Goal: Transaction & Acquisition: Purchase product/service

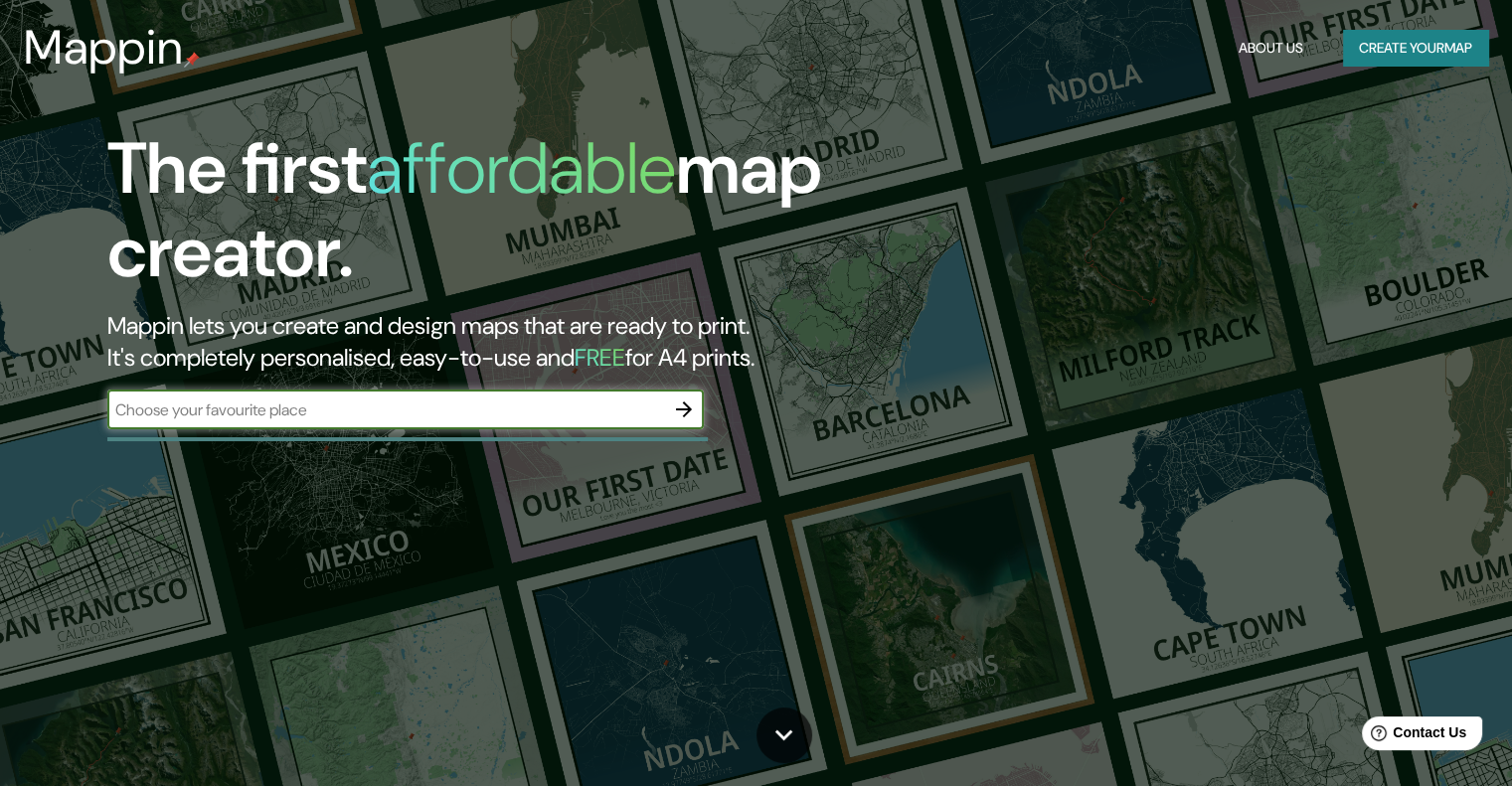
click at [446, 402] on input "text" at bounding box center [386, 409] width 557 height 23
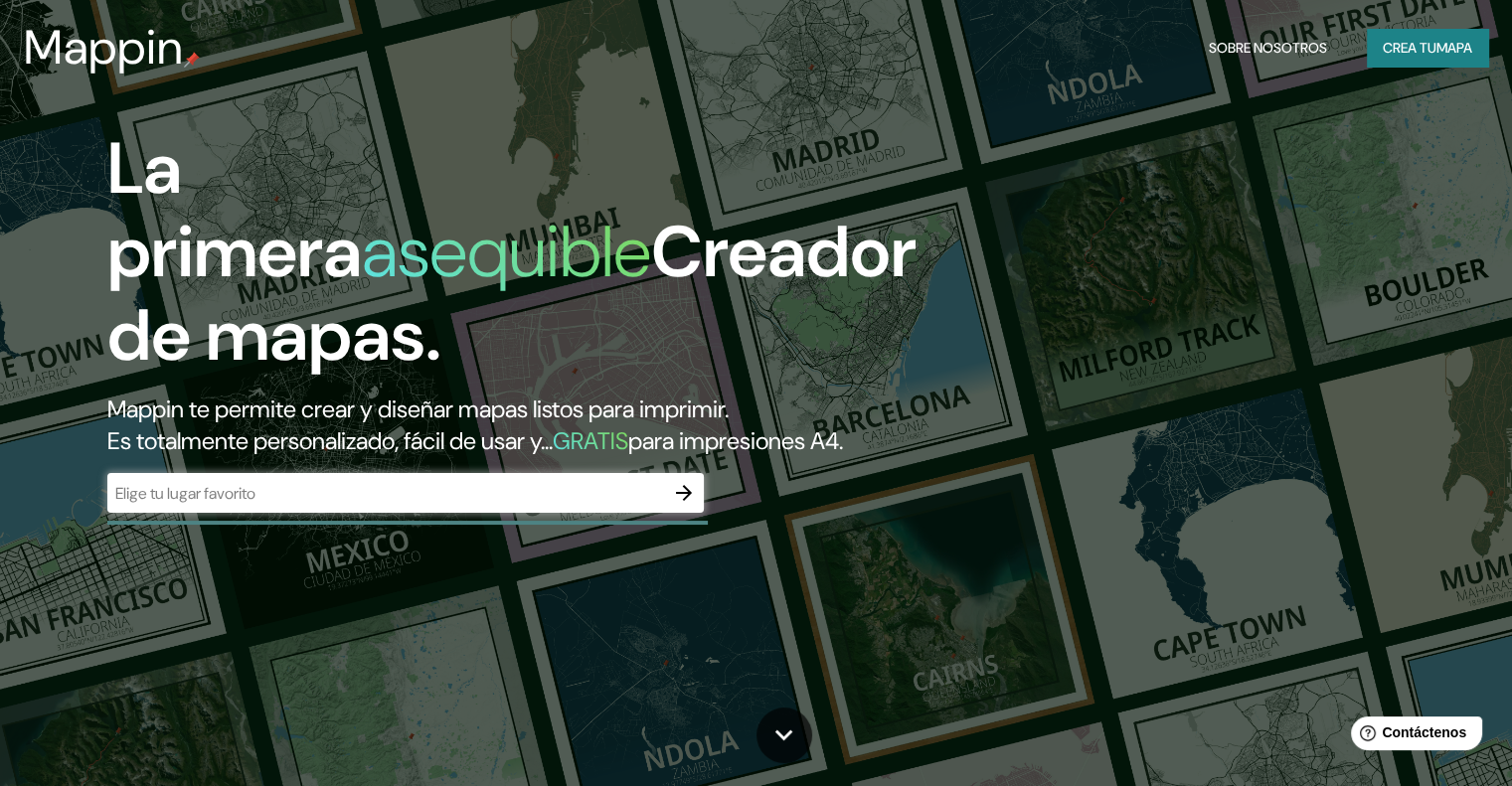
click at [293, 505] on input "text" at bounding box center [386, 493] width 557 height 23
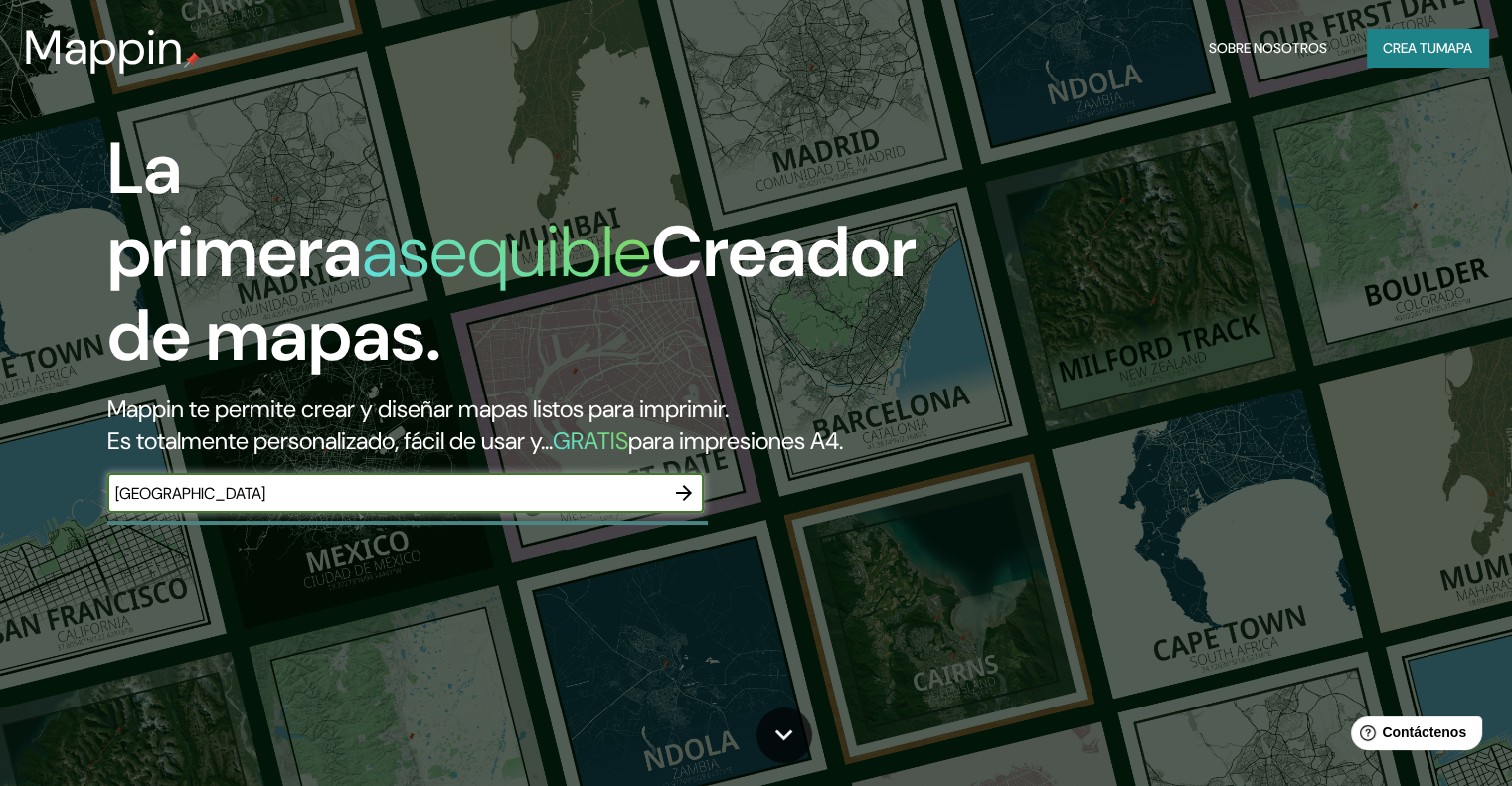
type input "[GEOGRAPHIC_DATA]"
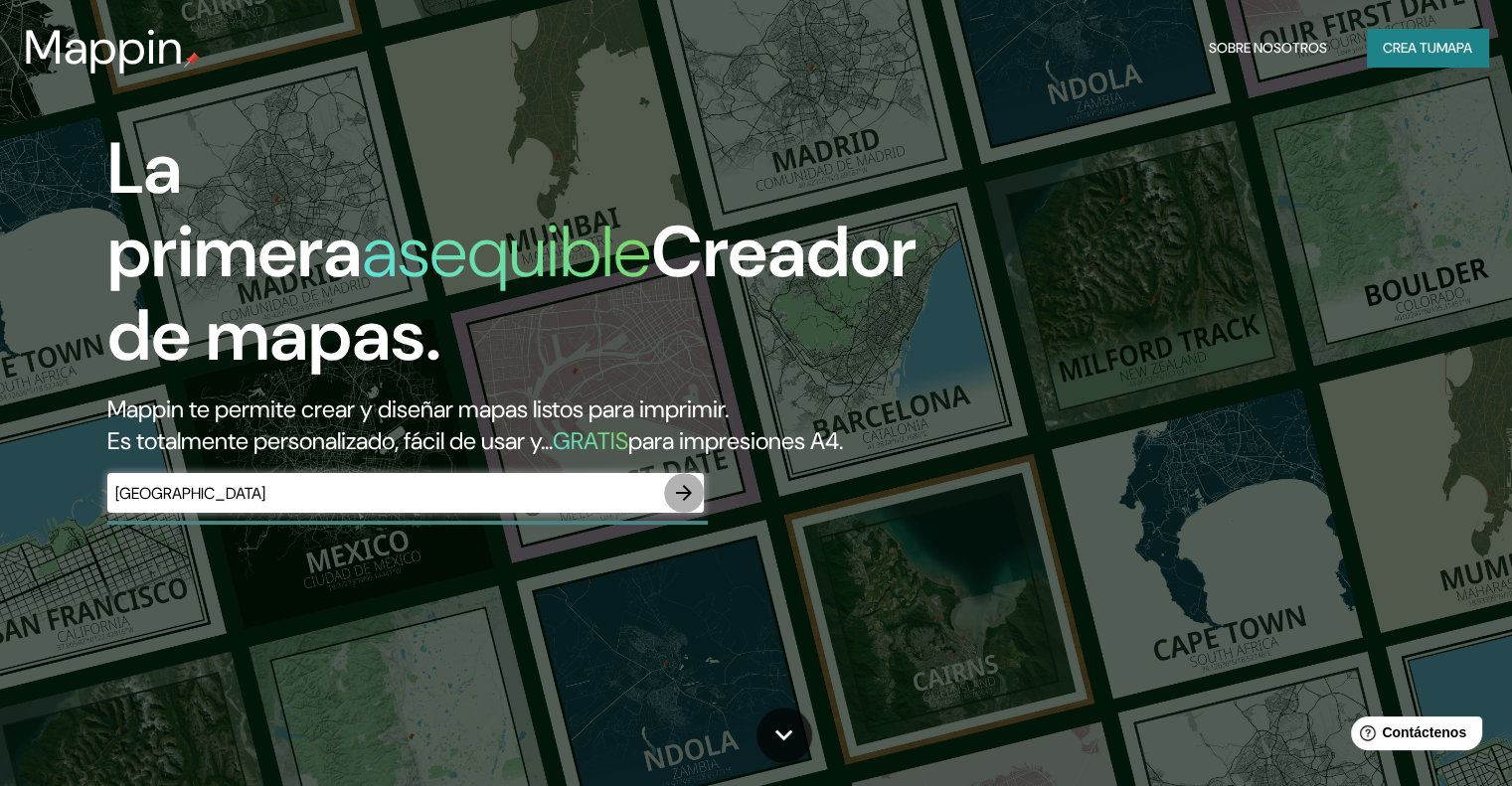
click at [696, 505] on icon "button" at bounding box center [684, 493] width 24 height 24
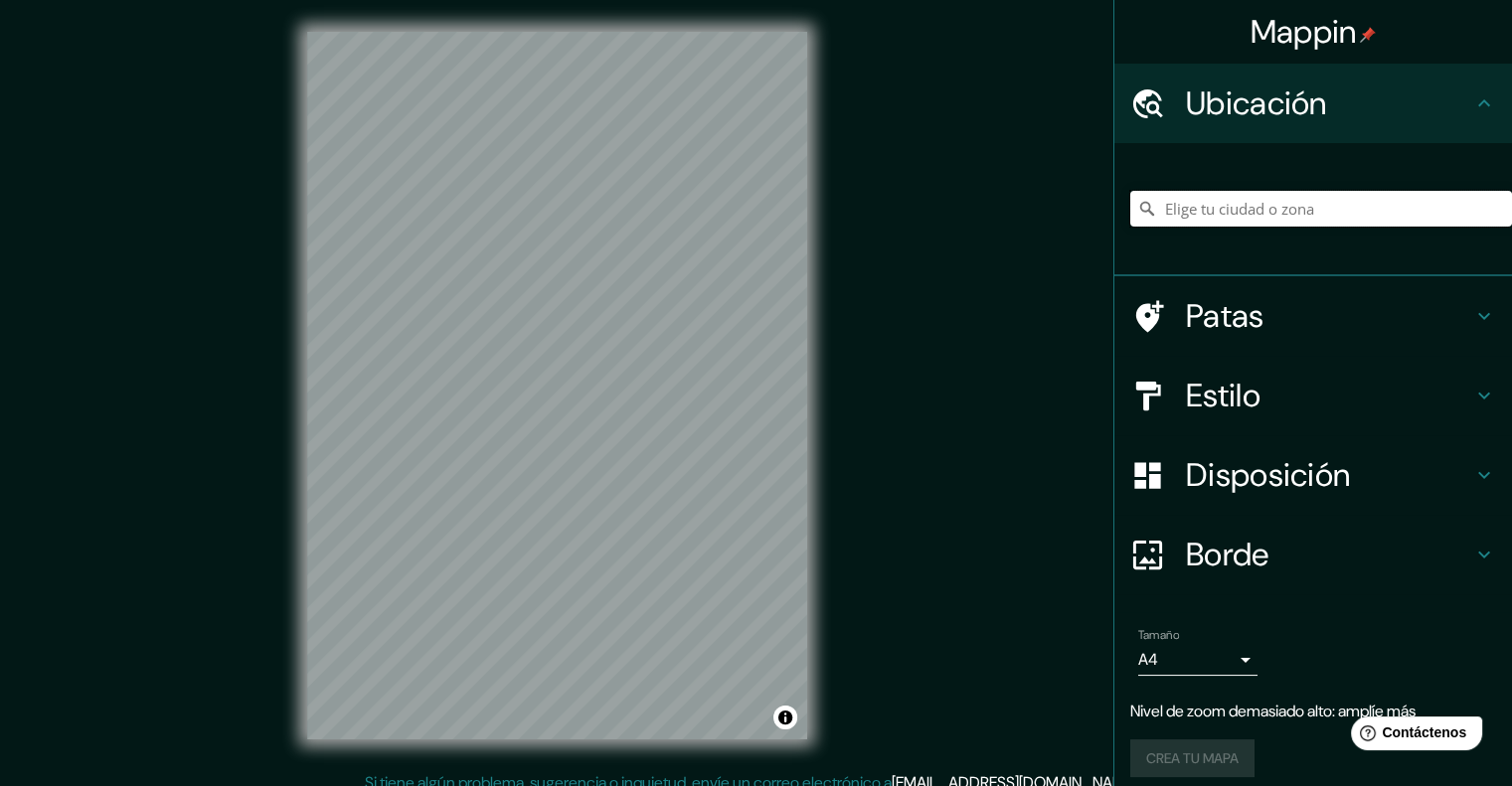
click at [1291, 196] on input "Elige tu ciudad o zona" at bounding box center [1321, 209] width 382 height 36
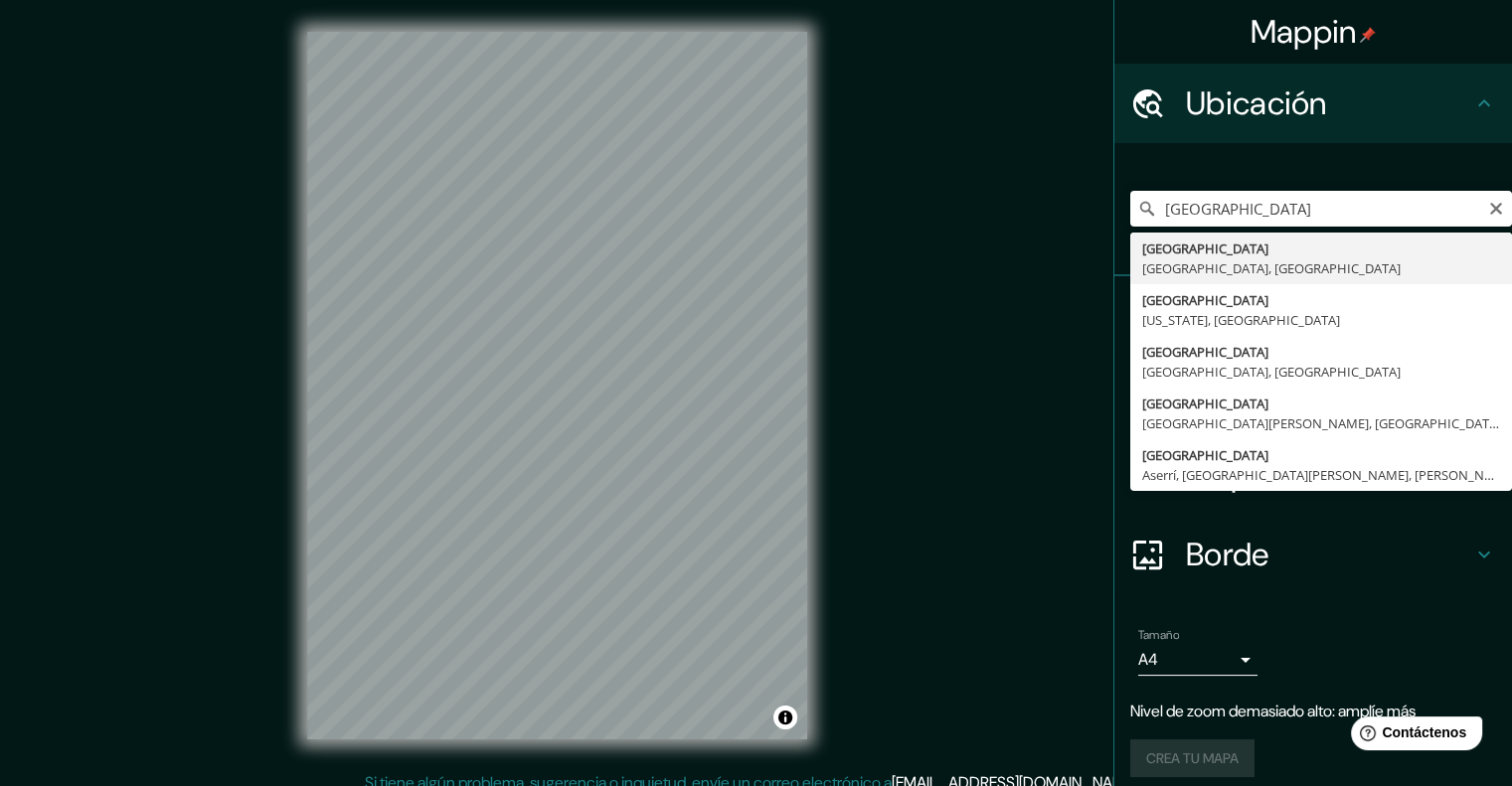
type input "[GEOGRAPHIC_DATA], [GEOGRAPHIC_DATA], [GEOGRAPHIC_DATA]"
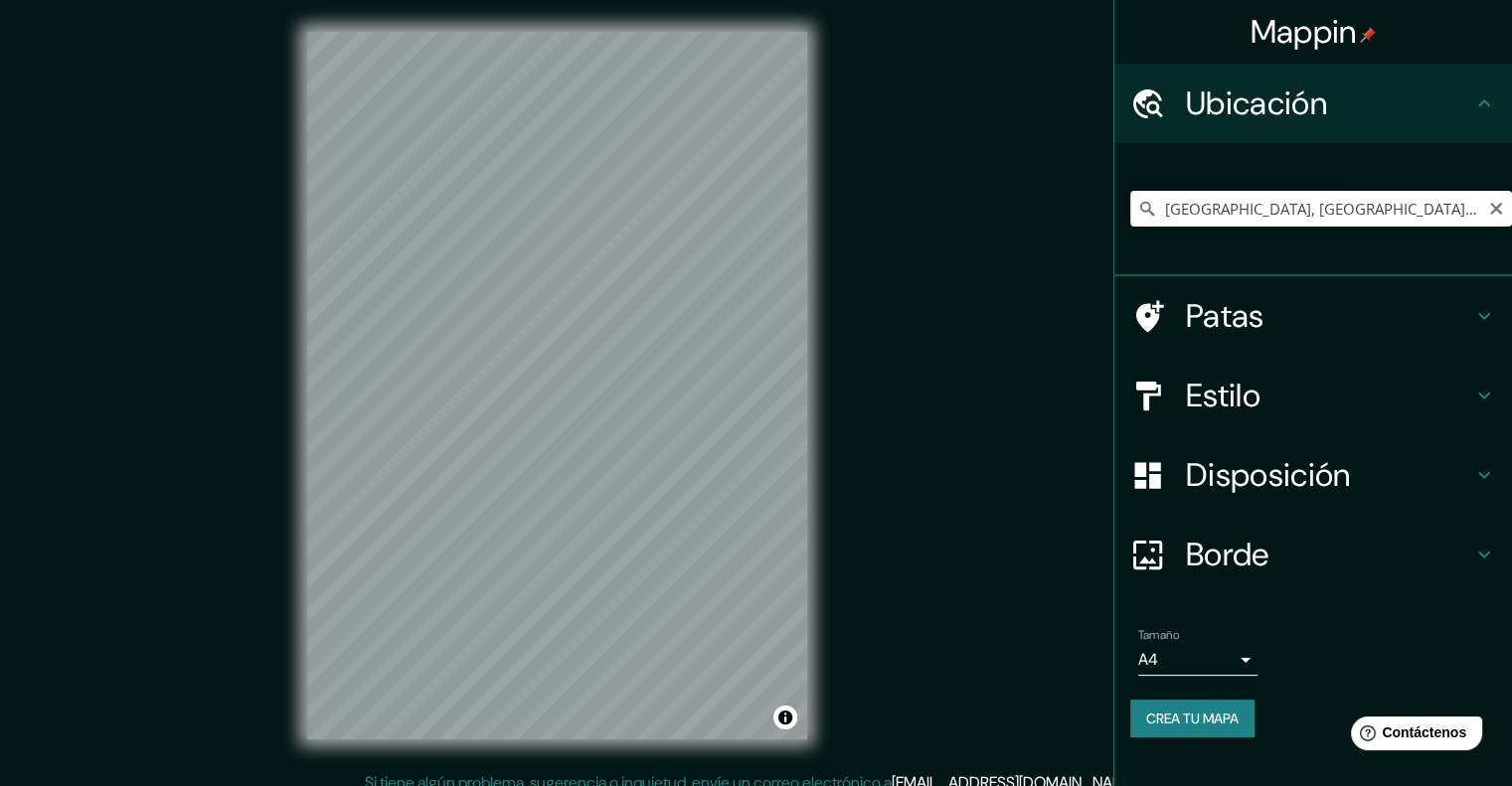
click at [1307, 203] on input "[GEOGRAPHIC_DATA], [GEOGRAPHIC_DATA], [GEOGRAPHIC_DATA]" at bounding box center [1321, 209] width 382 height 36
drag, startPoint x: 1383, startPoint y: 203, endPoint x: 1168, endPoint y: 188, distance: 215.5
click at [1168, 188] on div "[GEOGRAPHIC_DATA], [GEOGRAPHIC_DATA], [GEOGRAPHIC_DATA]" at bounding box center [1321, 209] width 382 height 100
drag, startPoint x: 1396, startPoint y: 200, endPoint x: 1159, endPoint y: 175, distance: 238.3
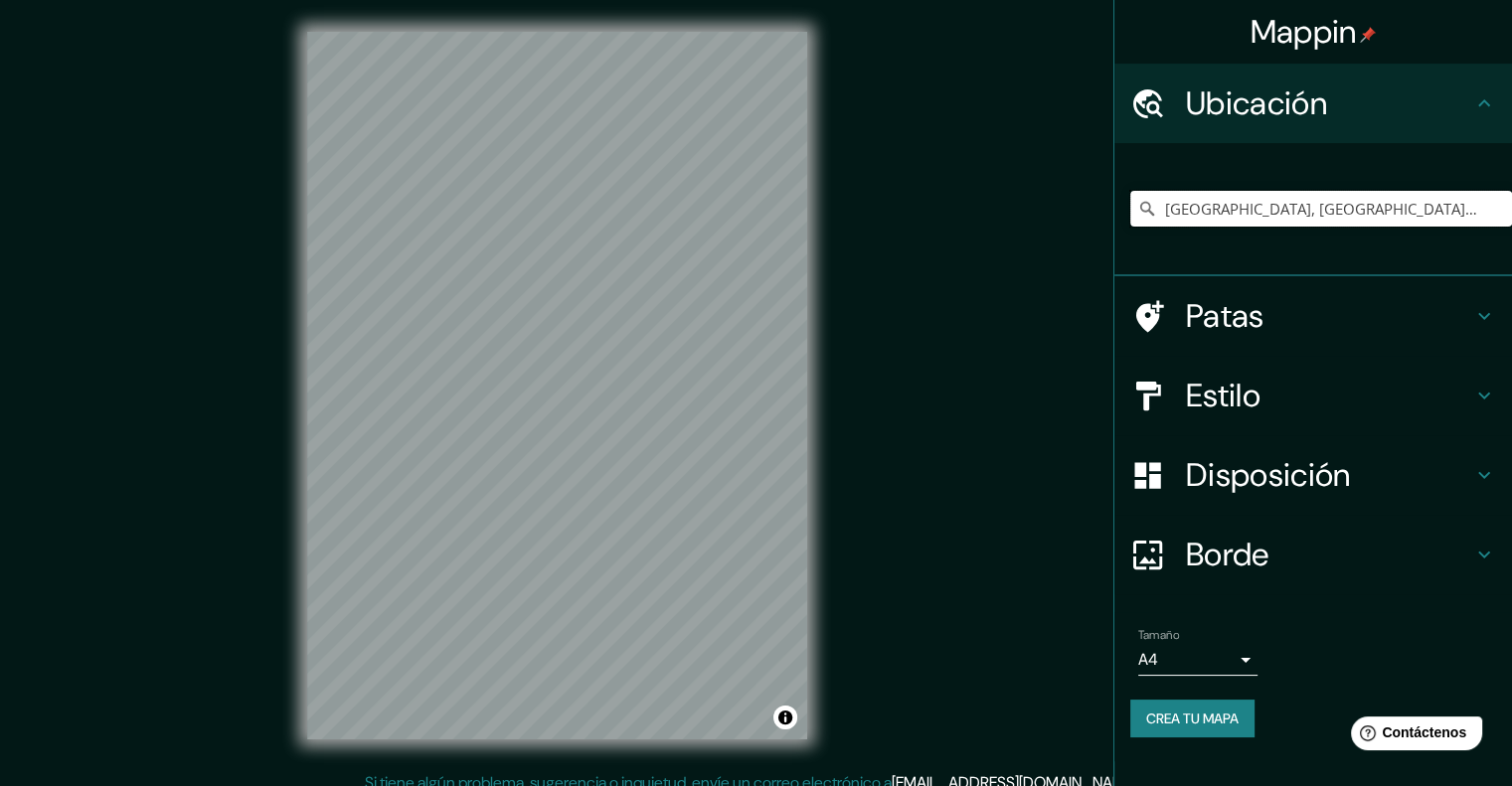
click at [1159, 175] on div "[GEOGRAPHIC_DATA], [GEOGRAPHIC_DATA], [GEOGRAPHIC_DATA]" at bounding box center [1321, 209] width 382 height 100
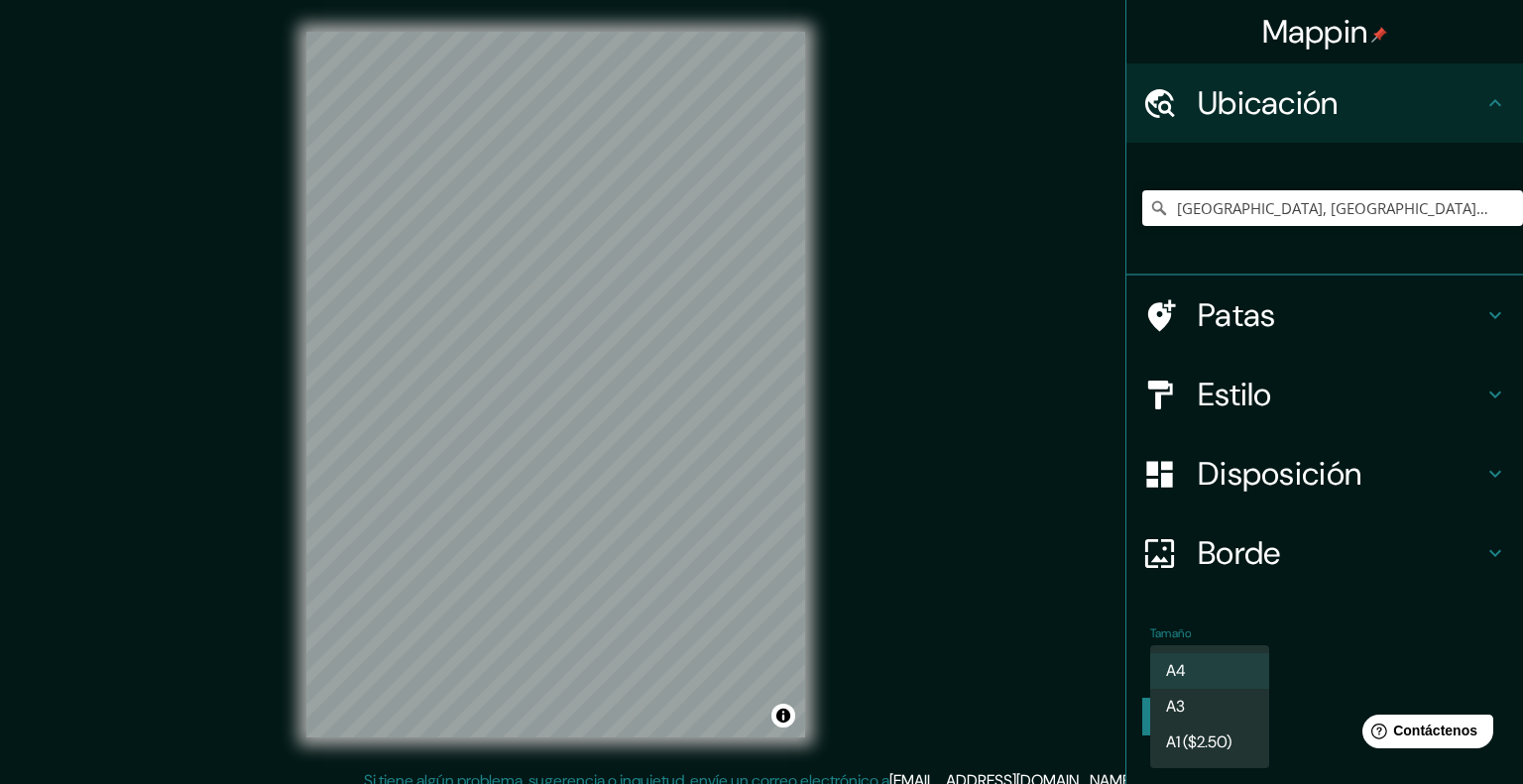
click at [1244, 653] on body "Mappin Ubicación [GEOGRAPHIC_DATA], [GEOGRAPHIC_DATA], [GEOGRAPHIC_DATA] Patas …" at bounding box center [762, 392] width 1523 height 784
click at [1226, 705] on li "A3" at bounding box center [1210, 707] width 119 height 37
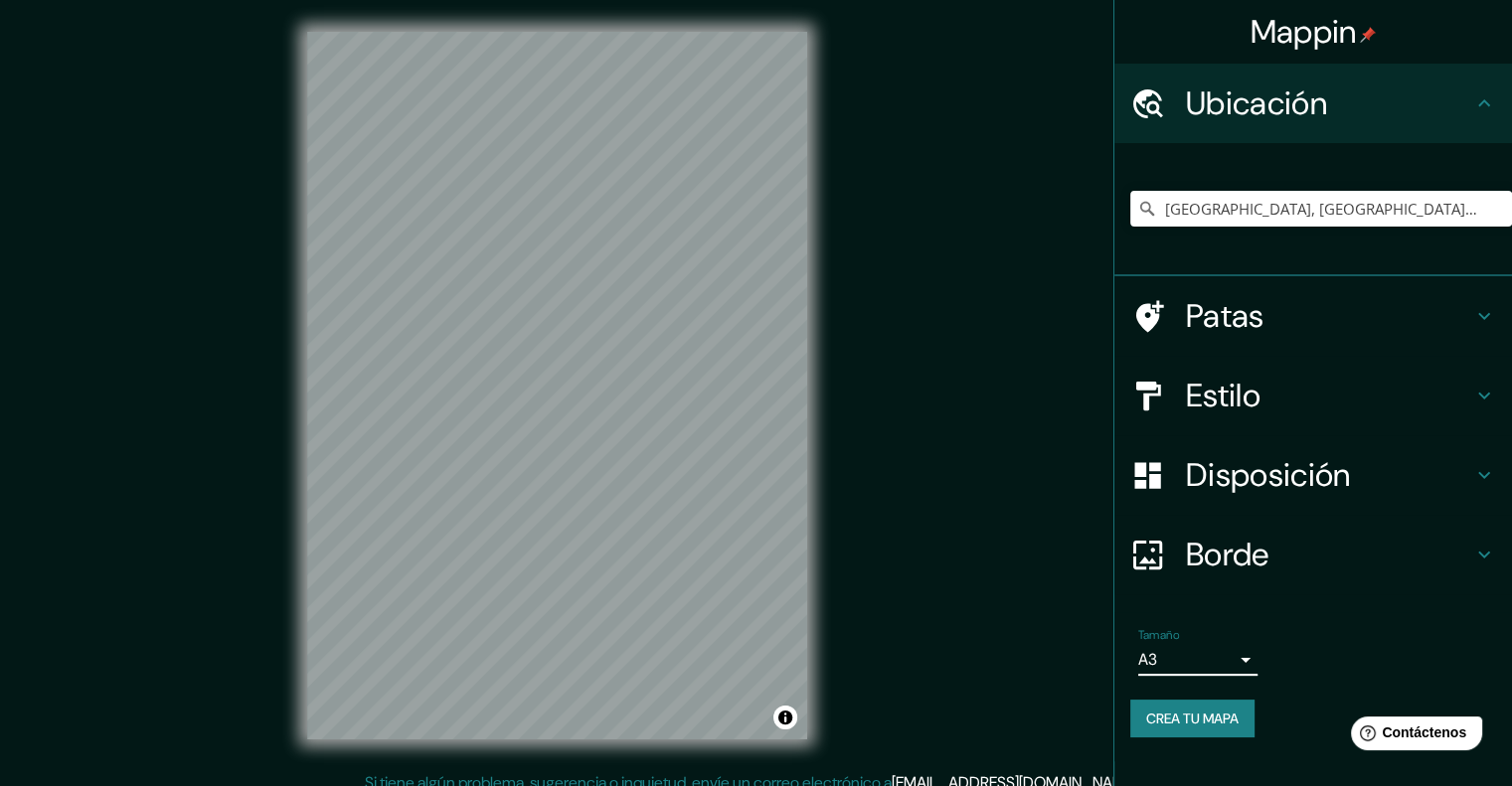
click at [1211, 648] on body "Mappin Ubicación [GEOGRAPHIC_DATA], [GEOGRAPHIC_DATA], [GEOGRAPHIC_DATA] Patas …" at bounding box center [756, 393] width 1512 height 786
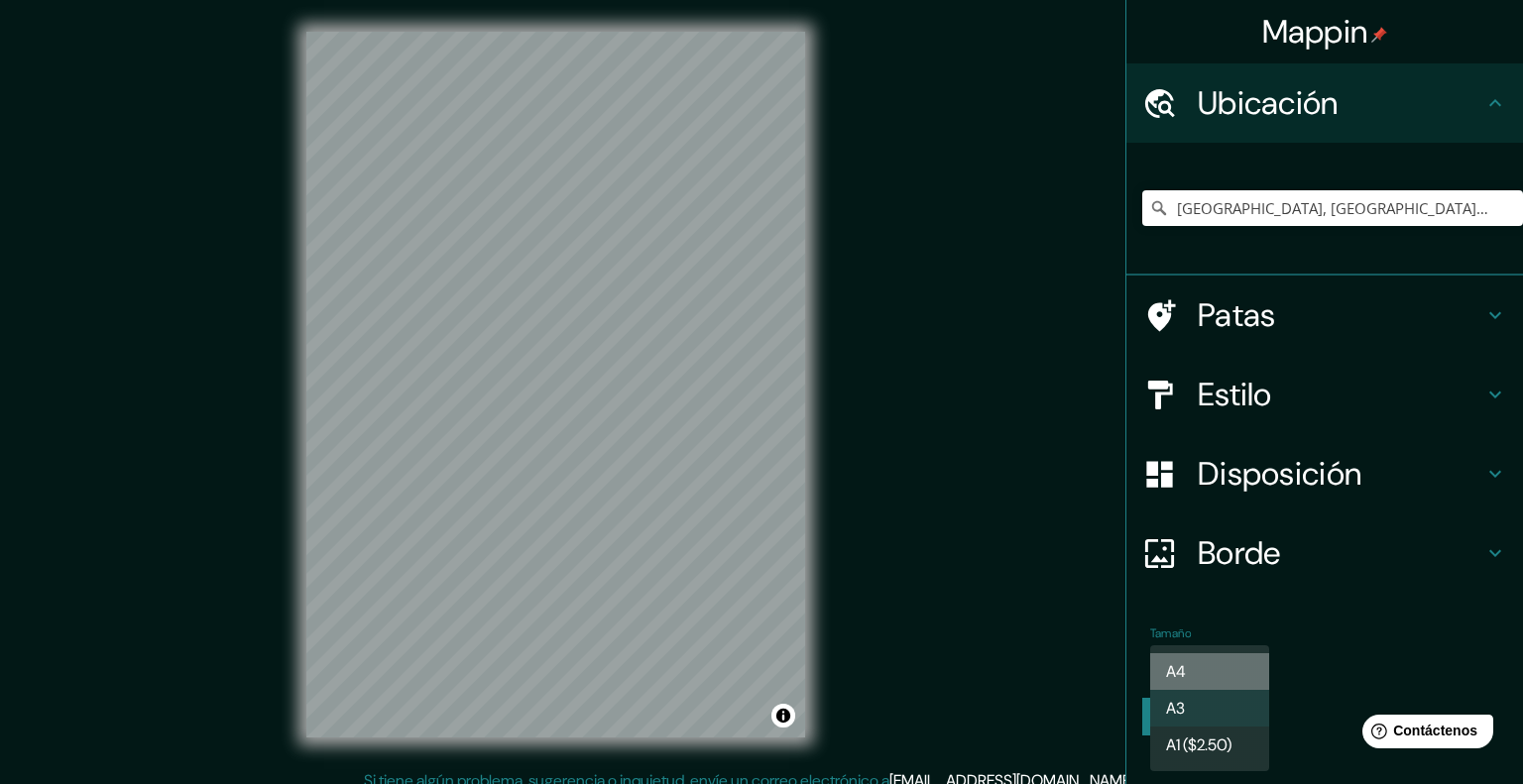
click at [1212, 670] on li "A4" at bounding box center [1210, 671] width 119 height 37
type input "single"
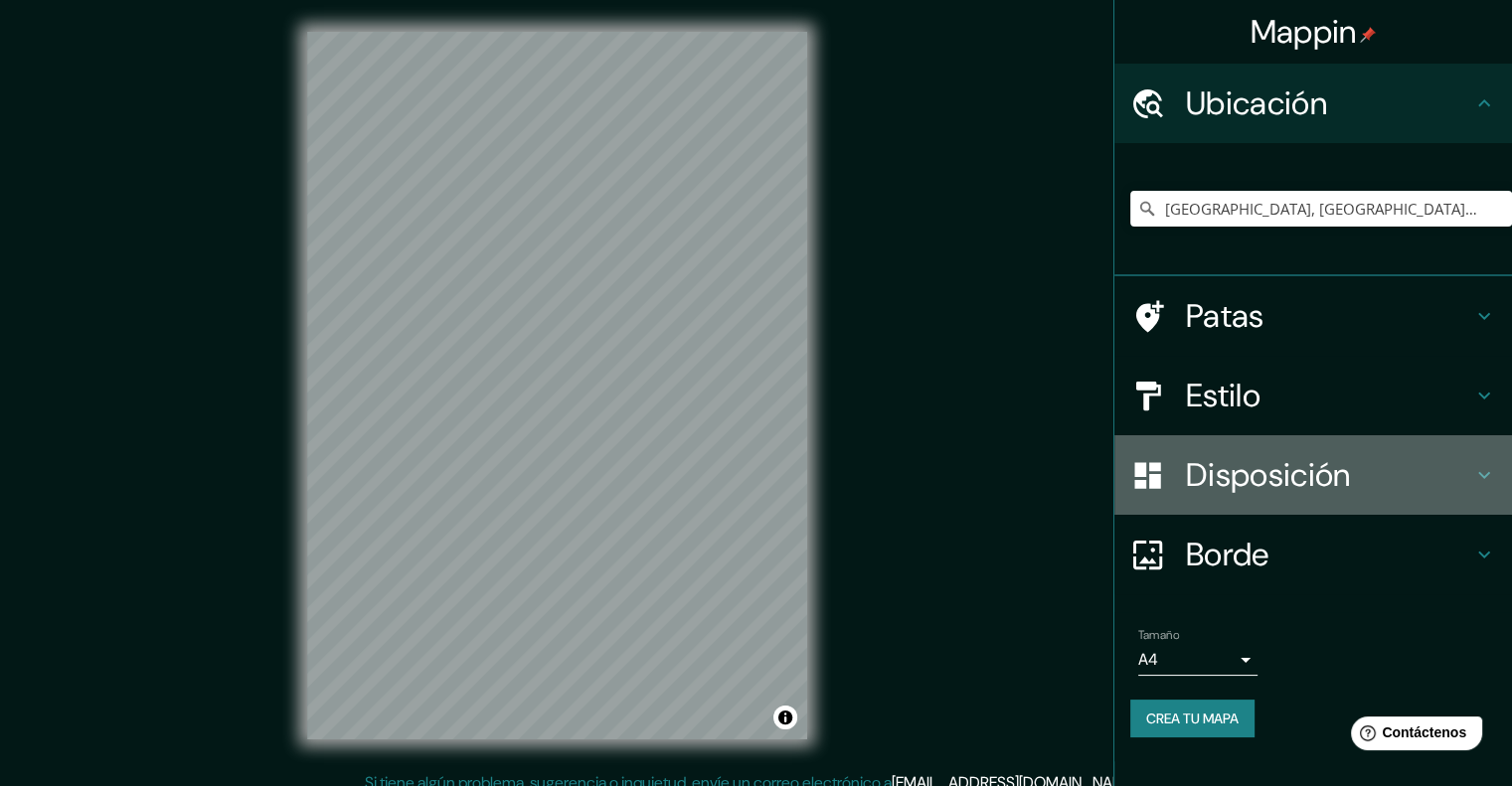
click at [1282, 472] on font "Disposición" at bounding box center [1268, 475] width 164 height 42
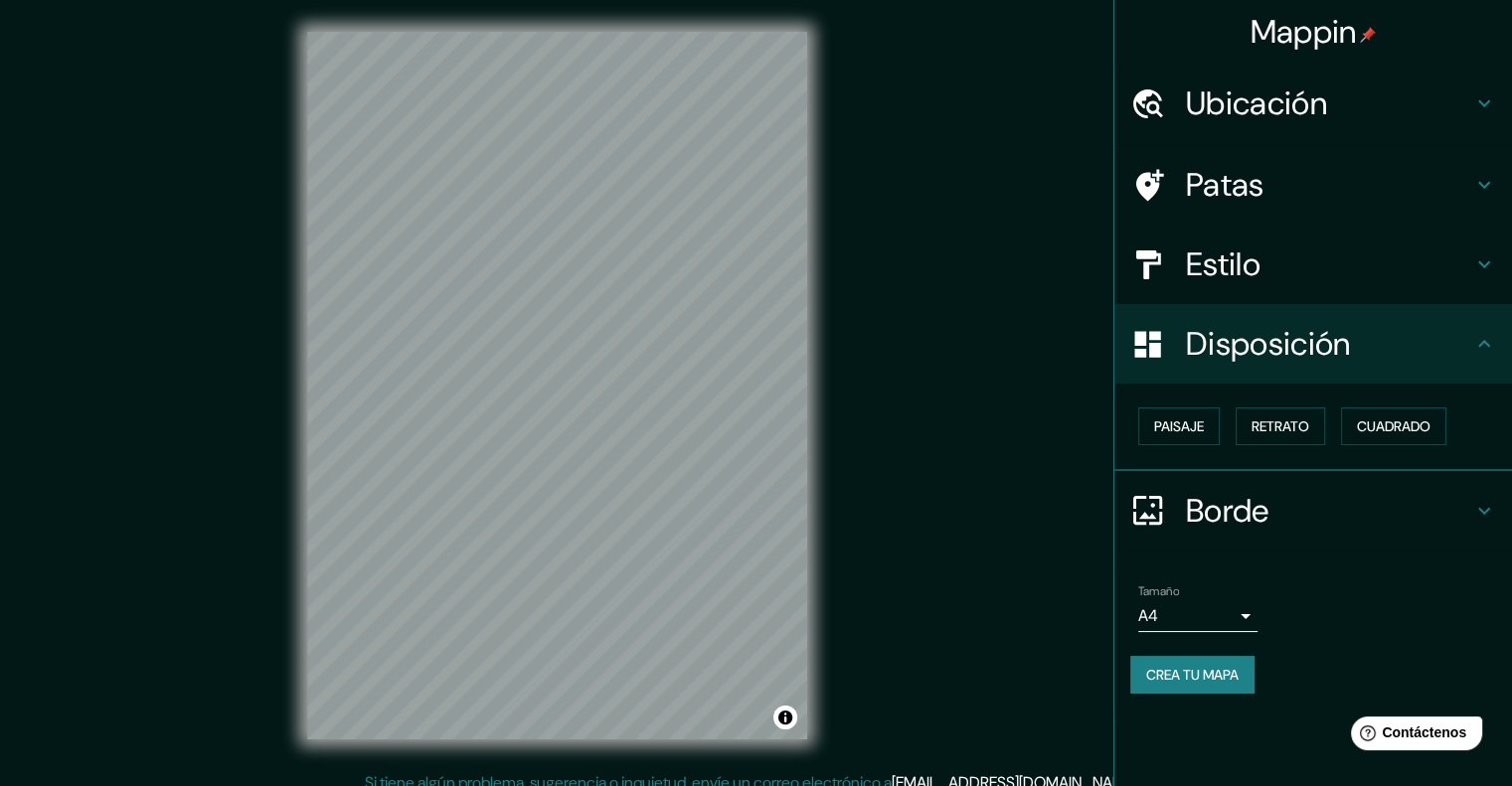
click at [1333, 359] on font "Disposición" at bounding box center [1268, 344] width 164 height 42
click at [1287, 423] on font "Retrato" at bounding box center [1281, 426] width 58 height 18
click at [1204, 424] on font "Paisaje" at bounding box center [1179, 426] width 50 height 18
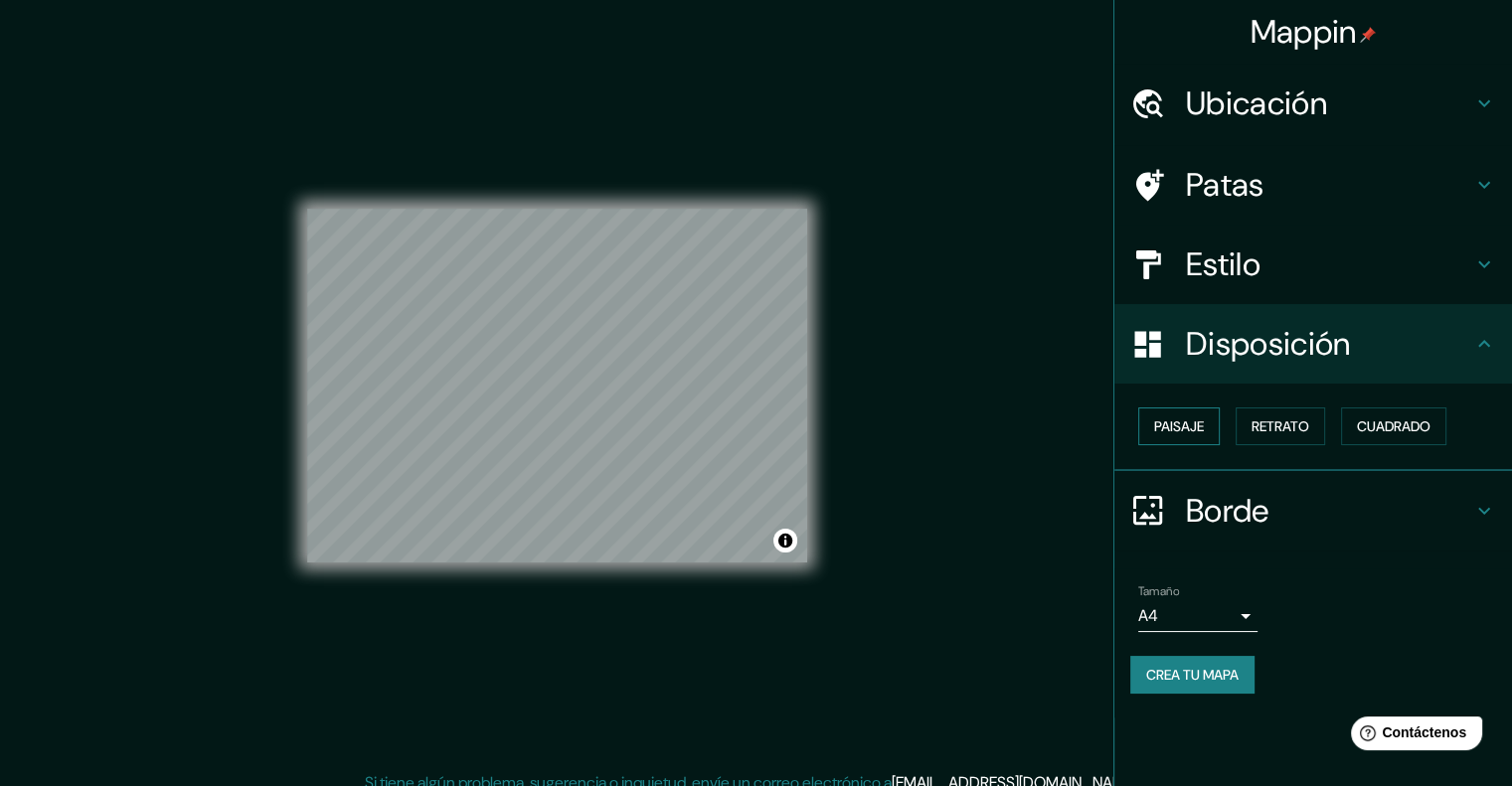
click at [1188, 413] on font "Paisaje" at bounding box center [1179, 426] width 50 height 26
click at [1272, 429] on font "Retrato" at bounding box center [1281, 426] width 58 height 18
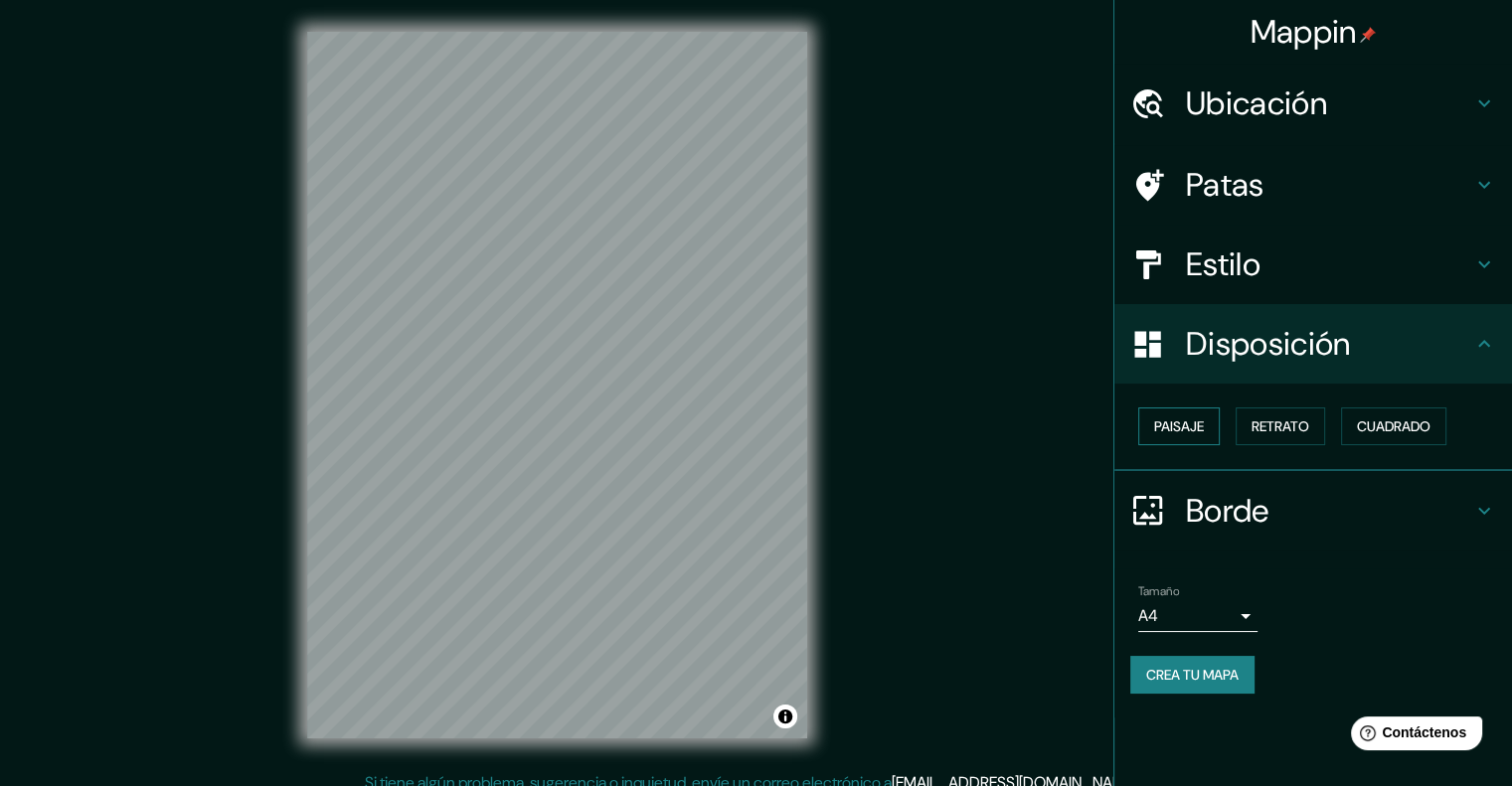
click at [1204, 413] on font "Paisaje" at bounding box center [1179, 426] width 50 height 26
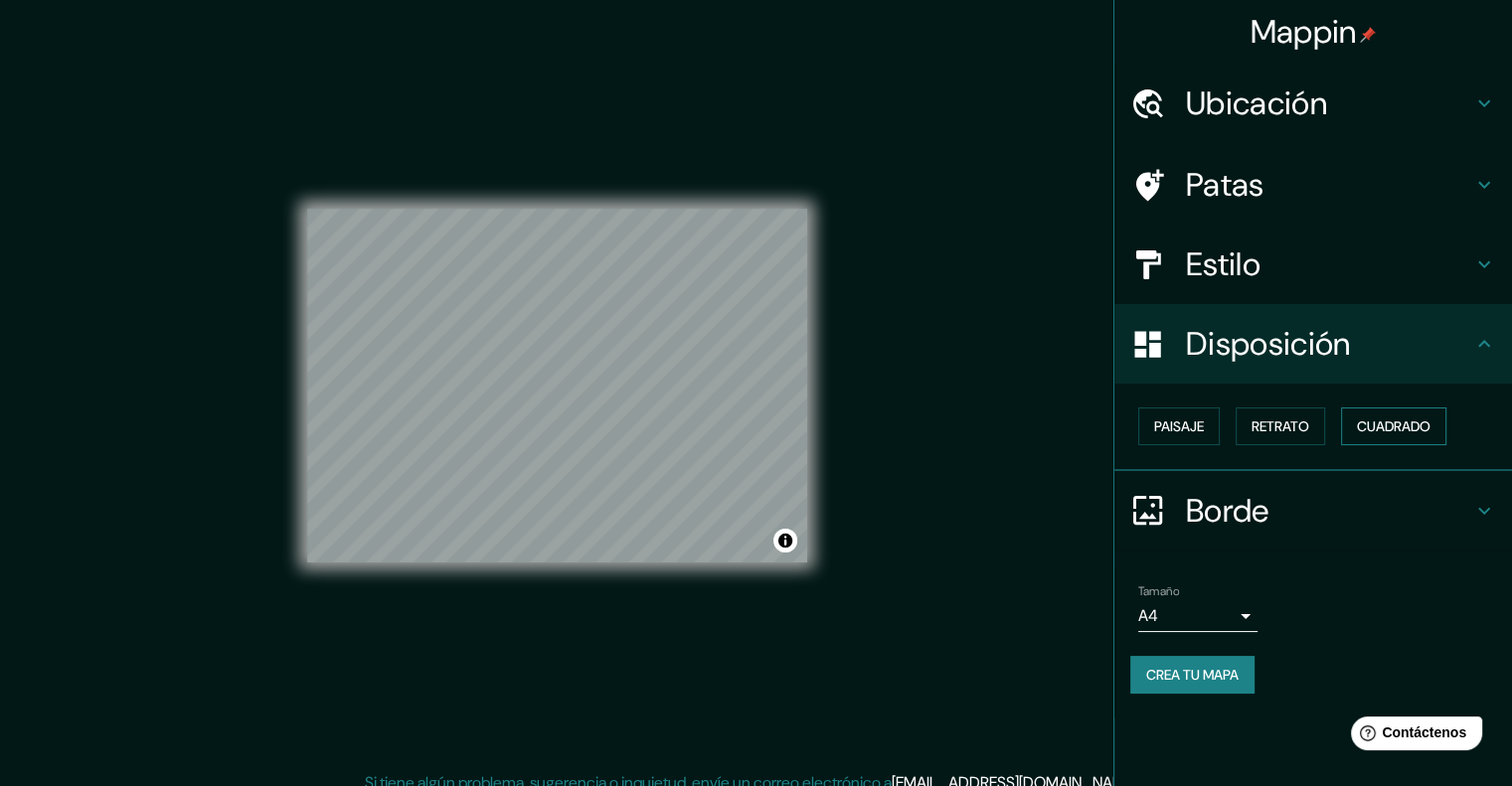
click at [1367, 417] on font "Cuadrado" at bounding box center [1394, 426] width 74 height 18
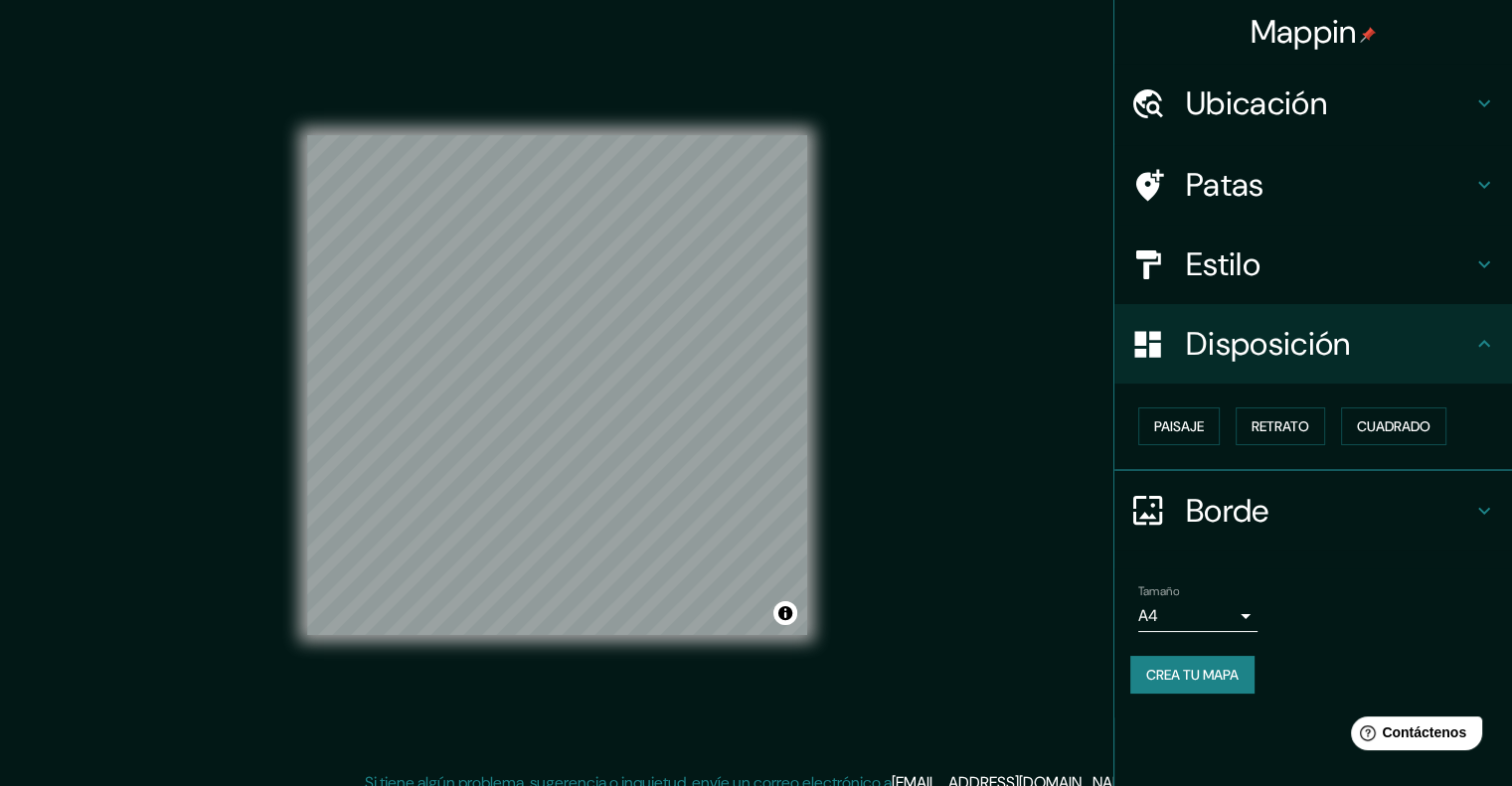
click at [1265, 495] on font "Borde" at bounding box center [1228, 511] width 84 height 42
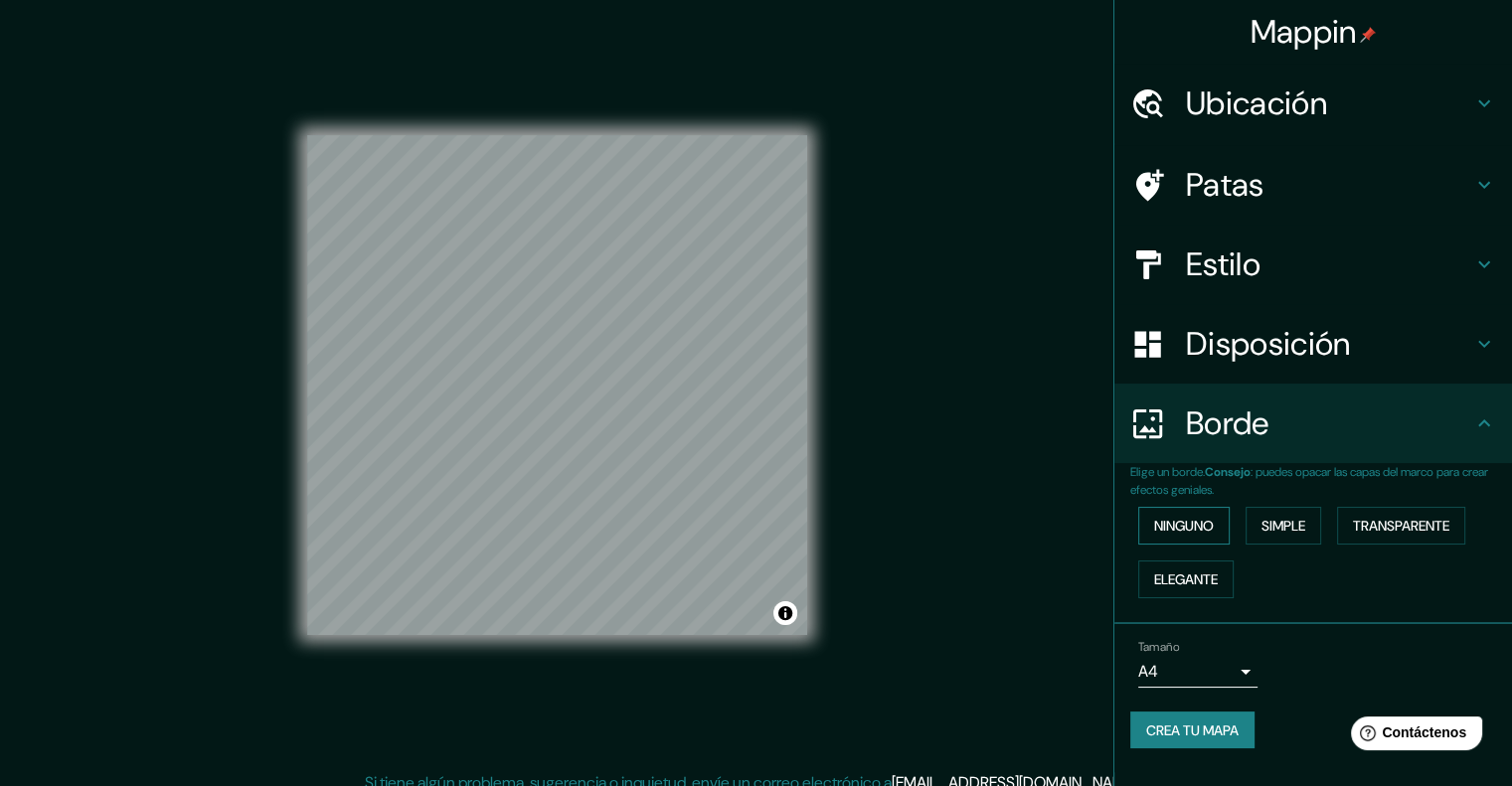
click at [1196, 531] on font "Ninguno" at bounding box center [1184, 526] width 60 height 18
click at [1261, 522] on button "Simple" at bounding box center [1284, 526] width 76 height 38
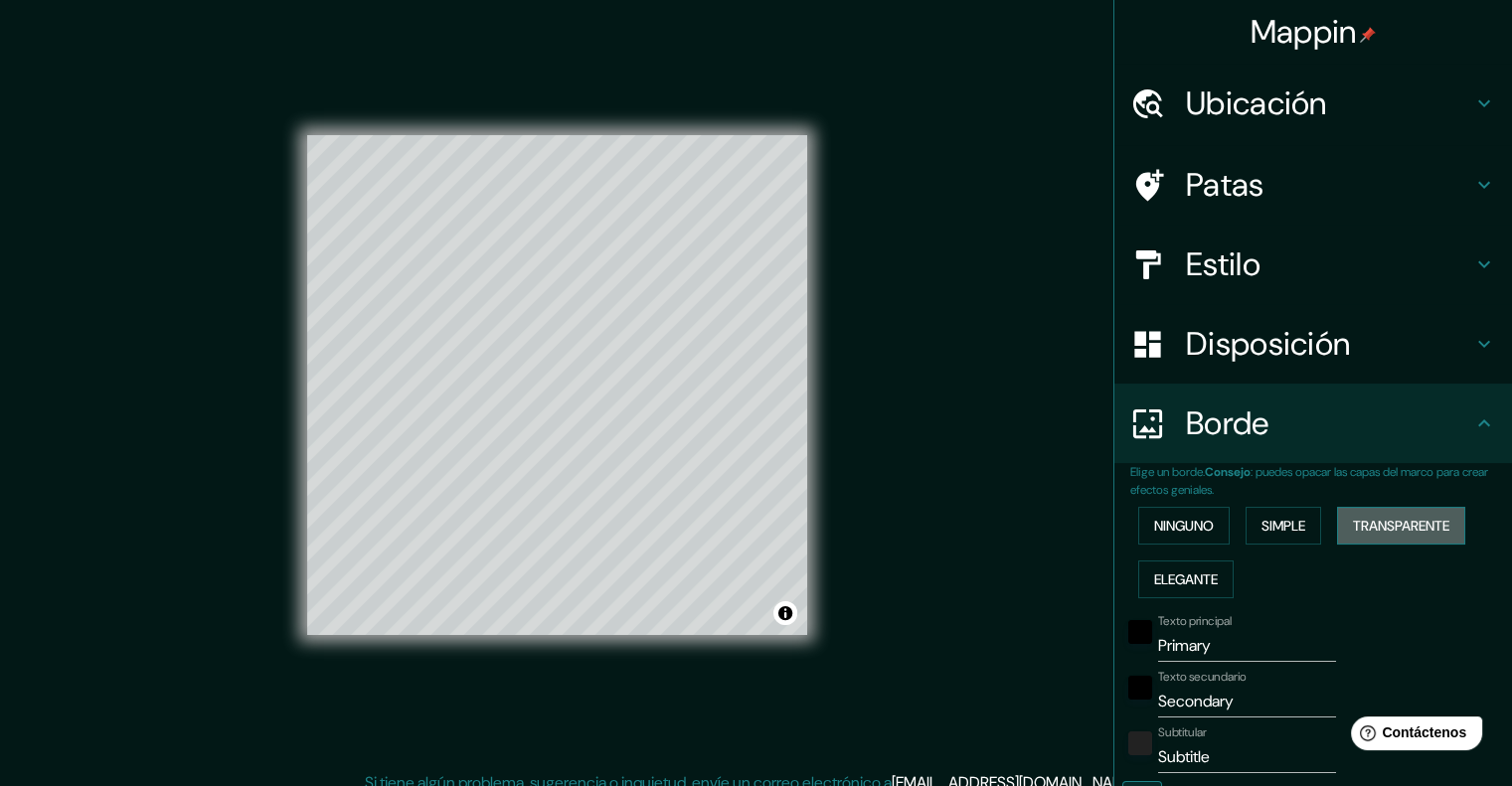
click at [1403, 524] on font "Transparente" at bounding box center [1401, 526] width 97 height 18
click at [1185, 584] on font "Elegante" at bounding box center [1186, 580] width 64 height 18
click at [1165, 510] on button "Ninguno" at bounding box center [1184, 526] width 92 height 38
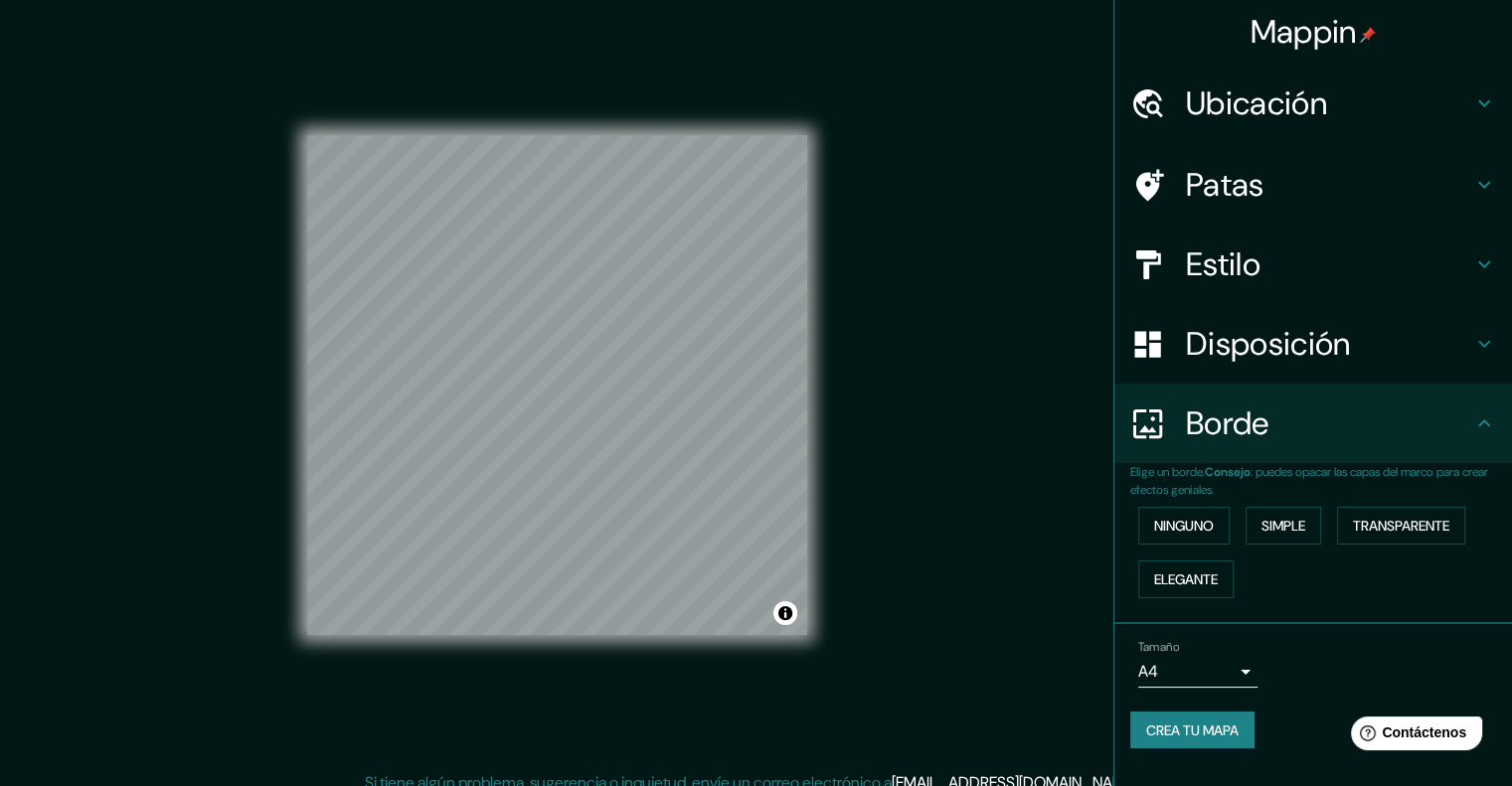
click at [1229, 326] on font "Disposición" at bounding box center [1268, 344] width 164 height 42
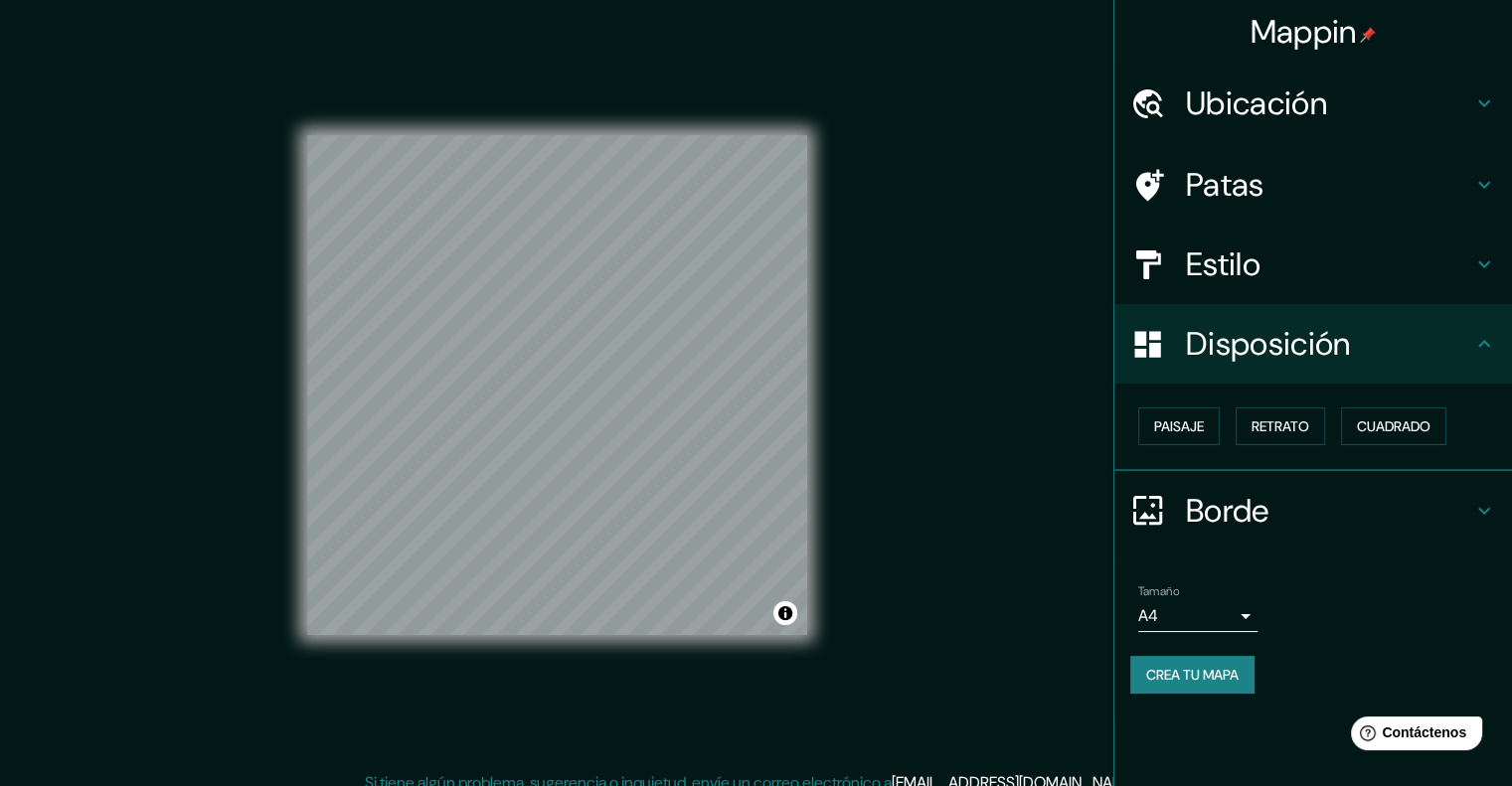
click at [1227, 281] on font "Estilo" at bounding box center [1223, 264] width 75 height 42
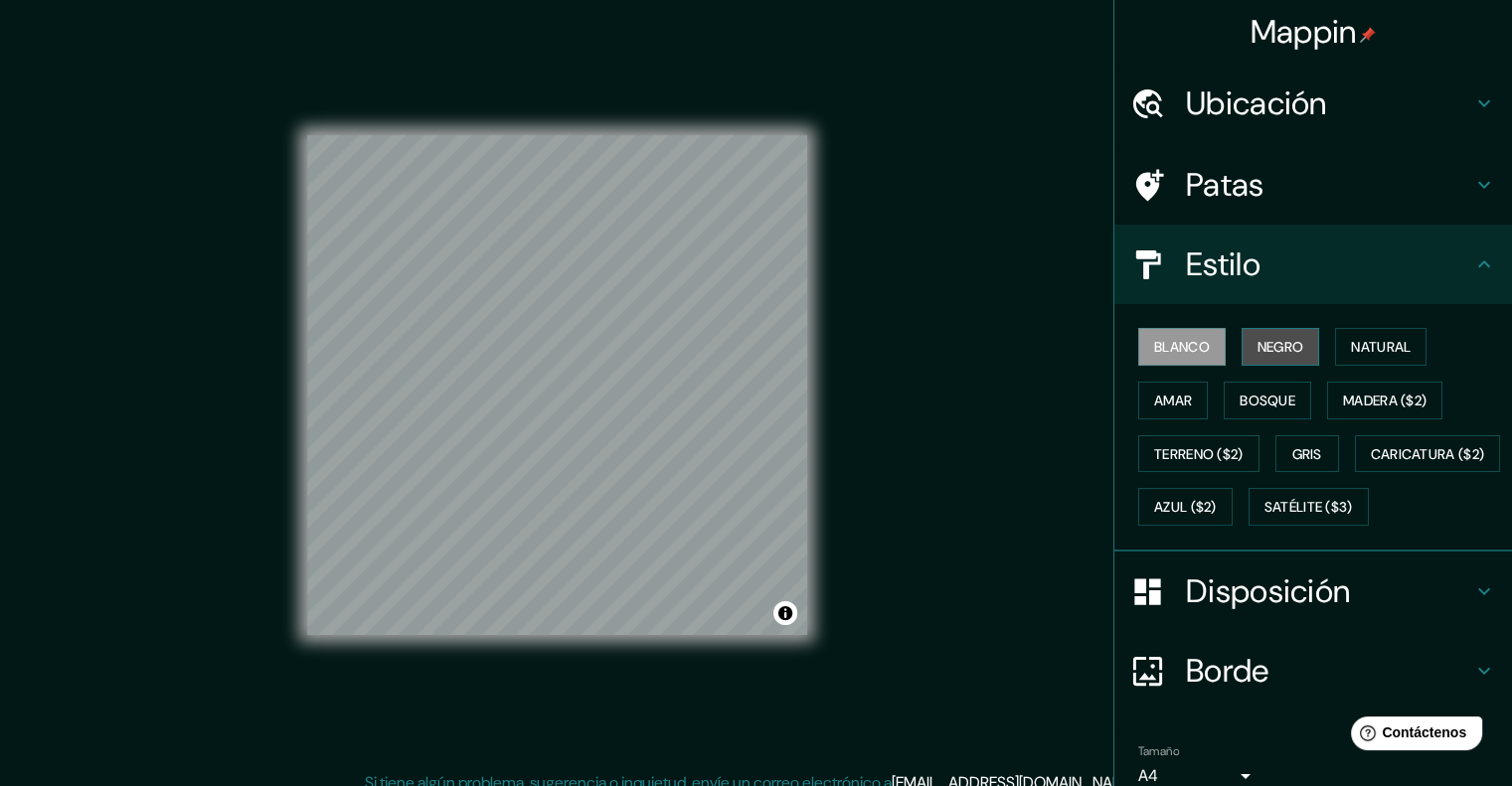
click at [1257, 331] on button "Negro" at bounding box center [1281, 347] width 79 height 38
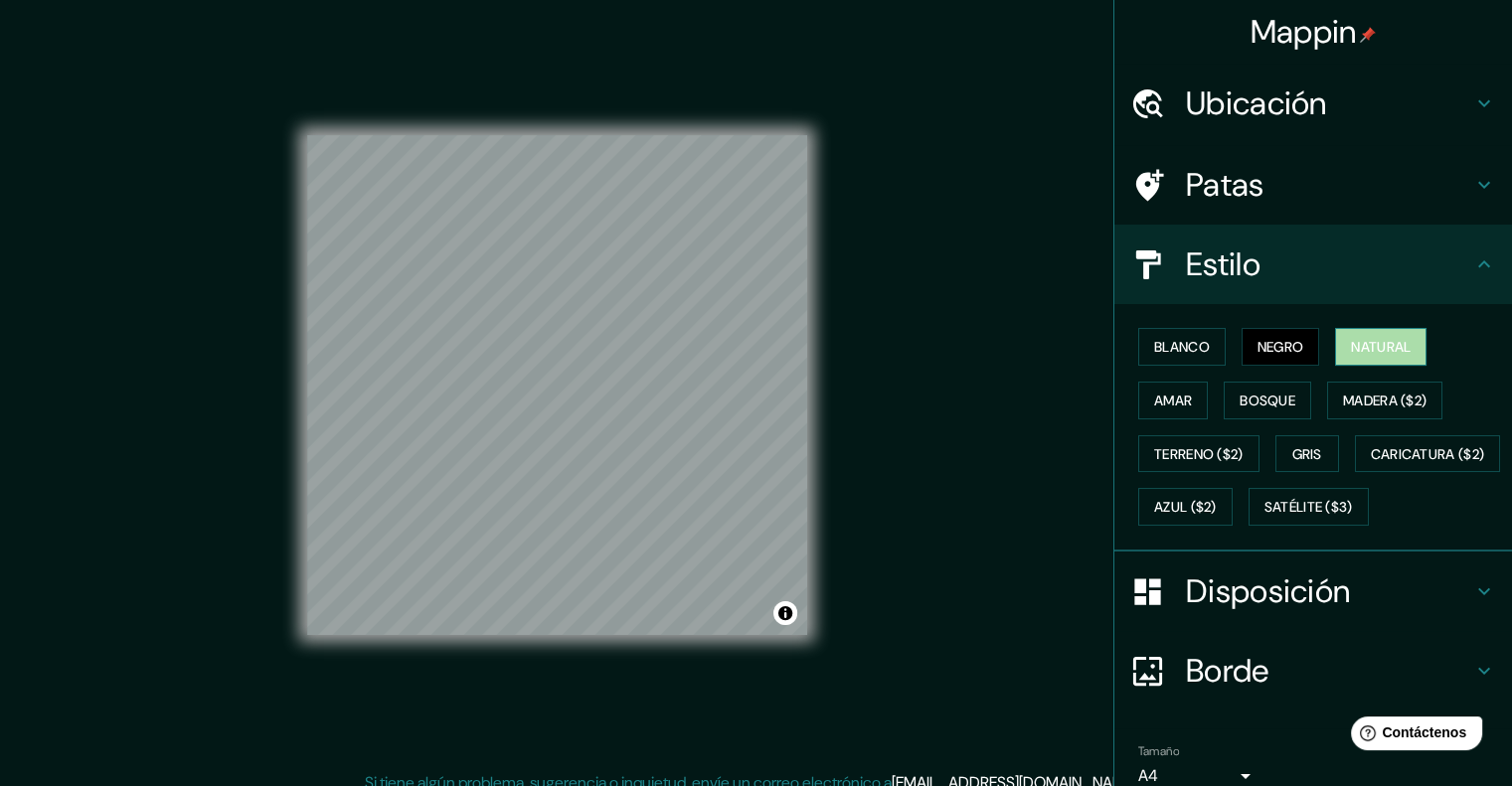
click at [1372, 341] on font "Natural" at bounding box center [1381, 347] width 60 height 18
click at [1304, 451] on font "Gris" at bounding box center [1308, 454] width 30 height 18
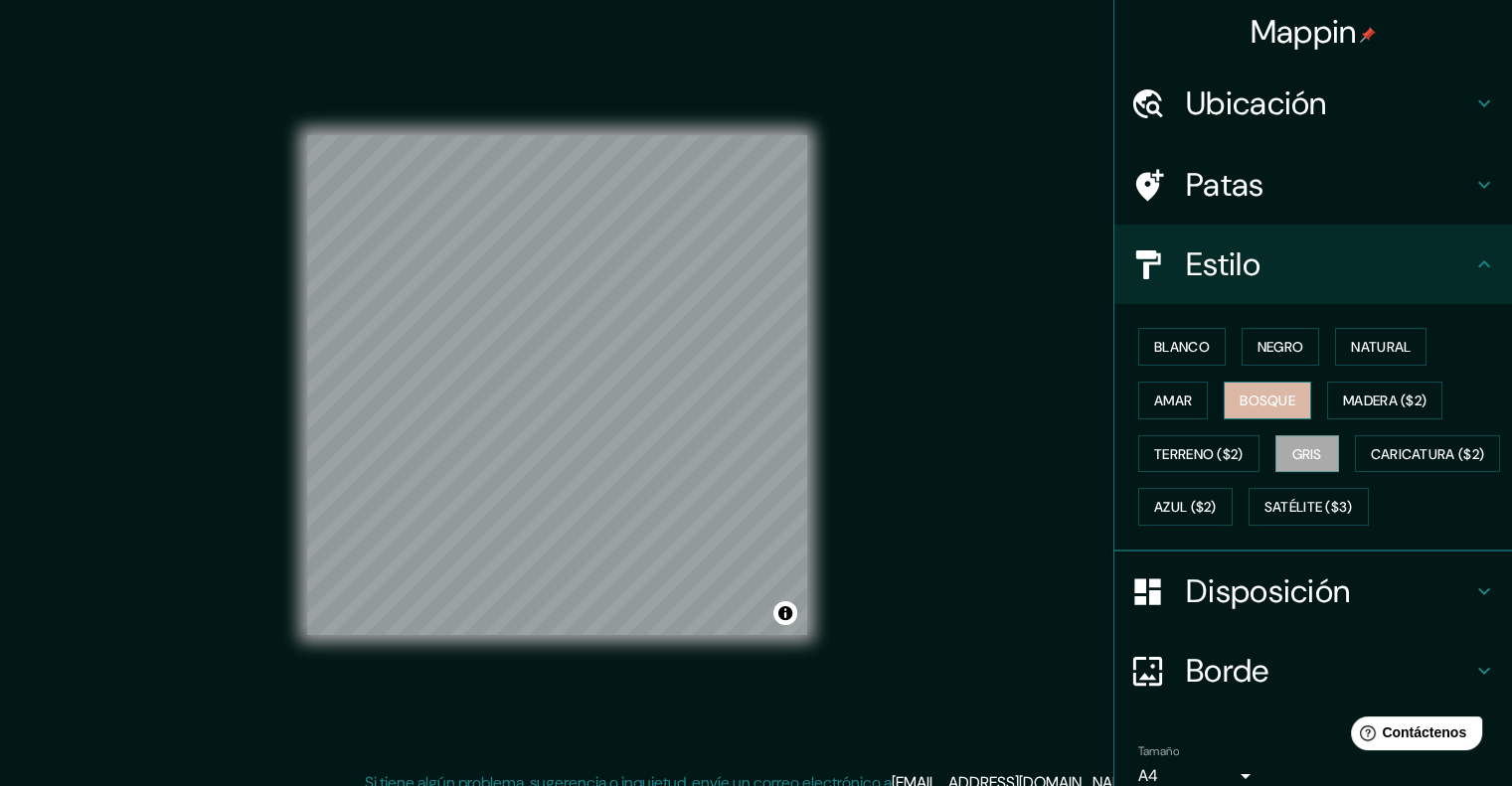
click at [1249, 398] on font "Bosque" at bounding box center [1268, 400] width 56 height 18
click at [1174, 392] on font "Amar" at bounding box center [1173, 400] width 38 height 18
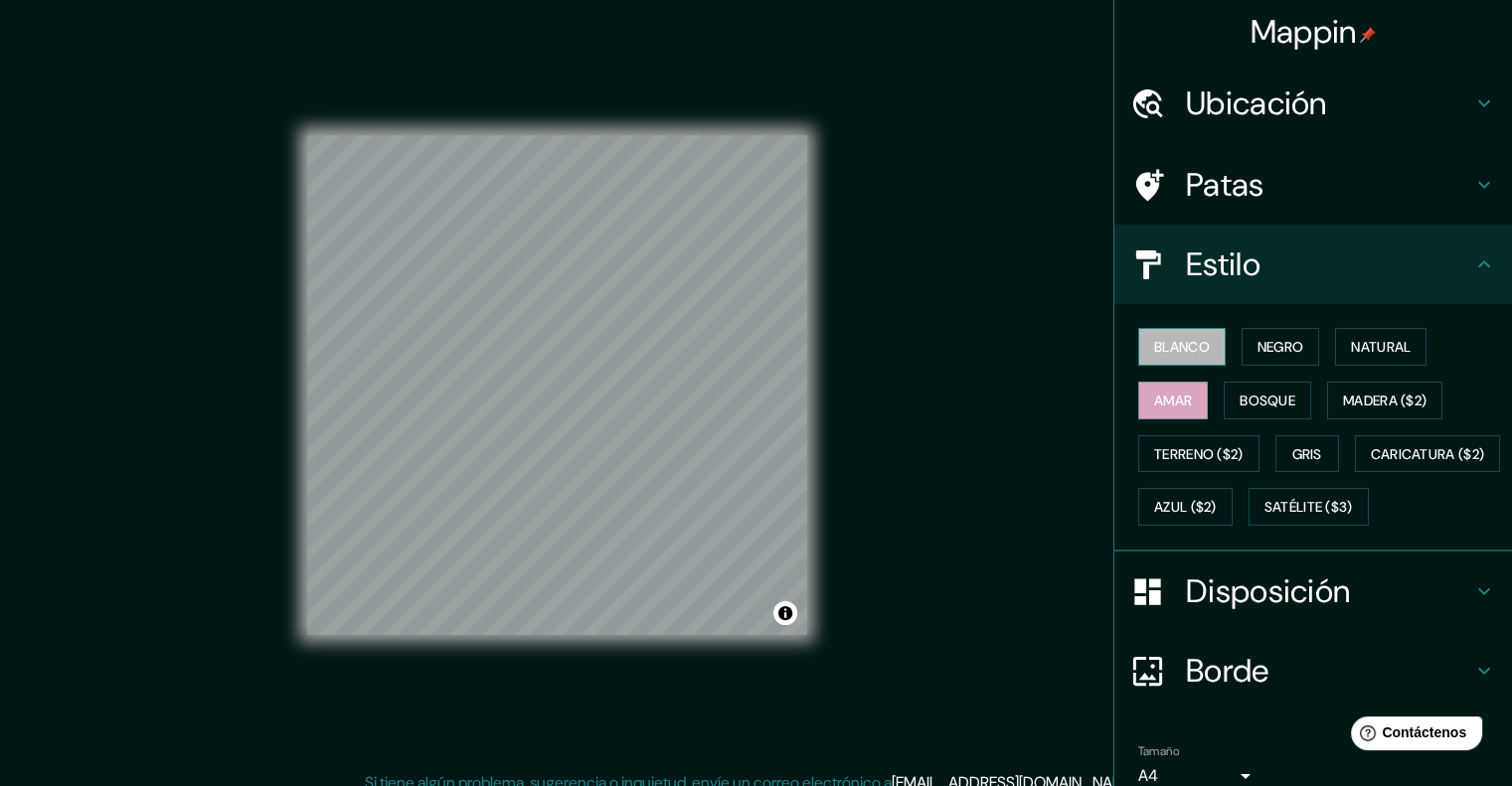
click at [1177, 344] on font "Blanco" at bounding box center [1182, 347] width 56 height 18
click at [1255, 361] on button "Negro" at bounding box center [1281, 347] width 79 height 38
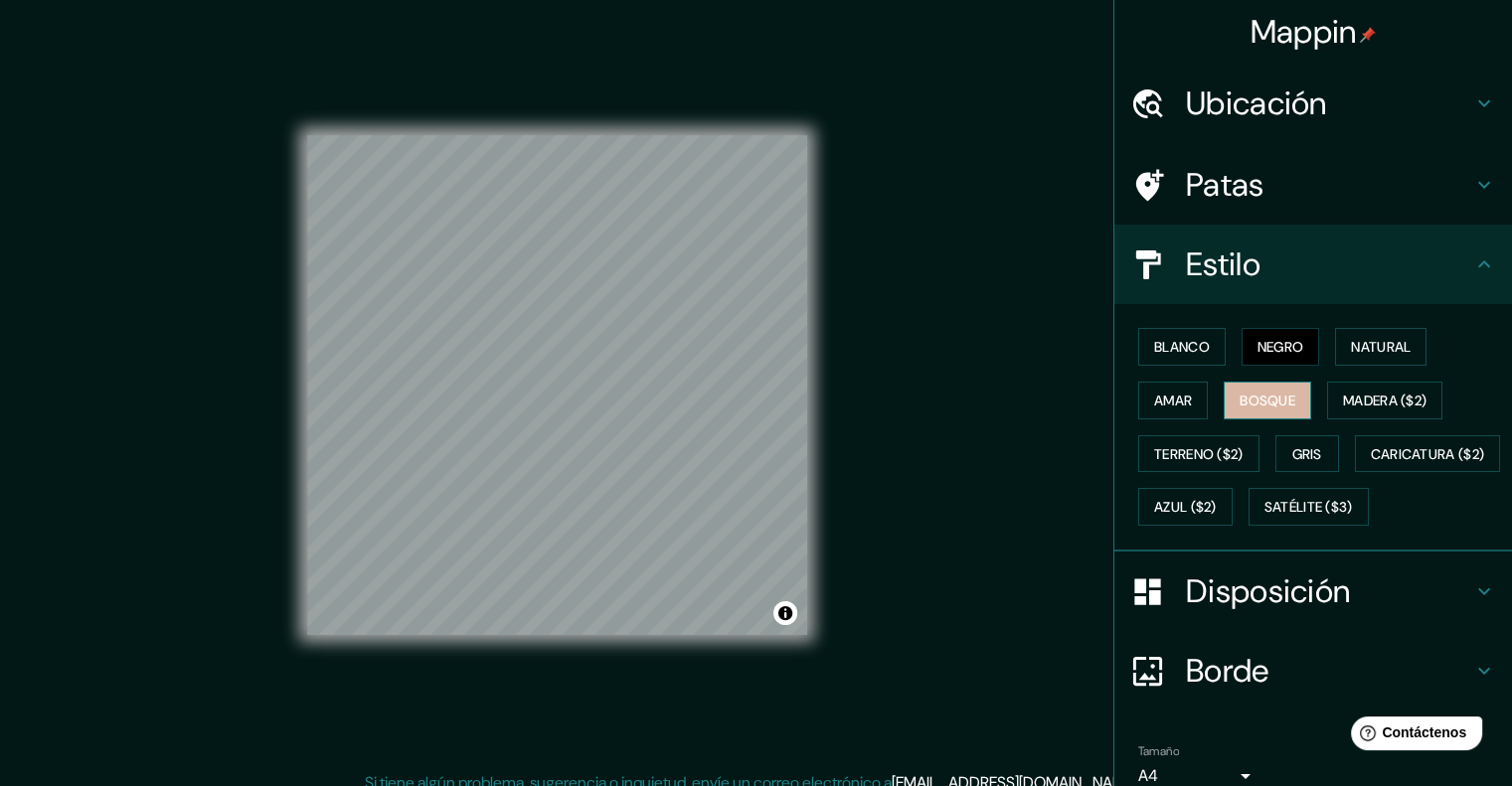
click at [1290, 392] on button "Bosque" at bounding box center [1268, 400] width 88 height 38
click at [1371, 463] on font "Caricatura ($2)" at bounding box center [1428, 454] width 115 height 18
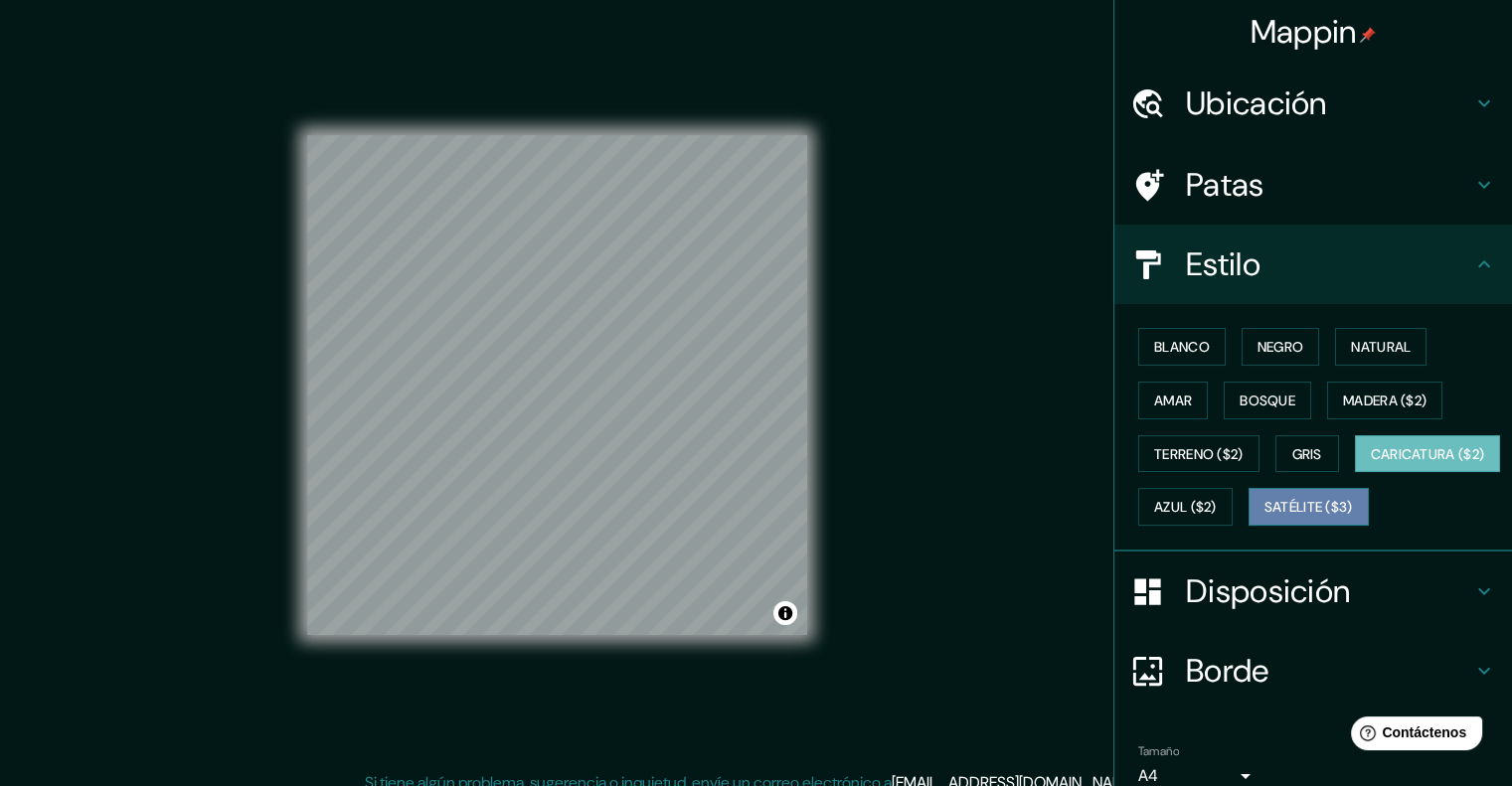
click at [1265, 517] on font "Satélite ($3)" at bounding box center [1309, 508] width 89 height 18
click at [592, 402] on div at bounding box center [590, 400] width 16 height 16
click at [538, 434] on div at bounding box center [537, 437] width 16 height 16
click at [527, 404] on div at bounding box center [528, 403] width 16 height 16
click at [589, 406] on div at bounding box center [594, 408] width 16 height 16
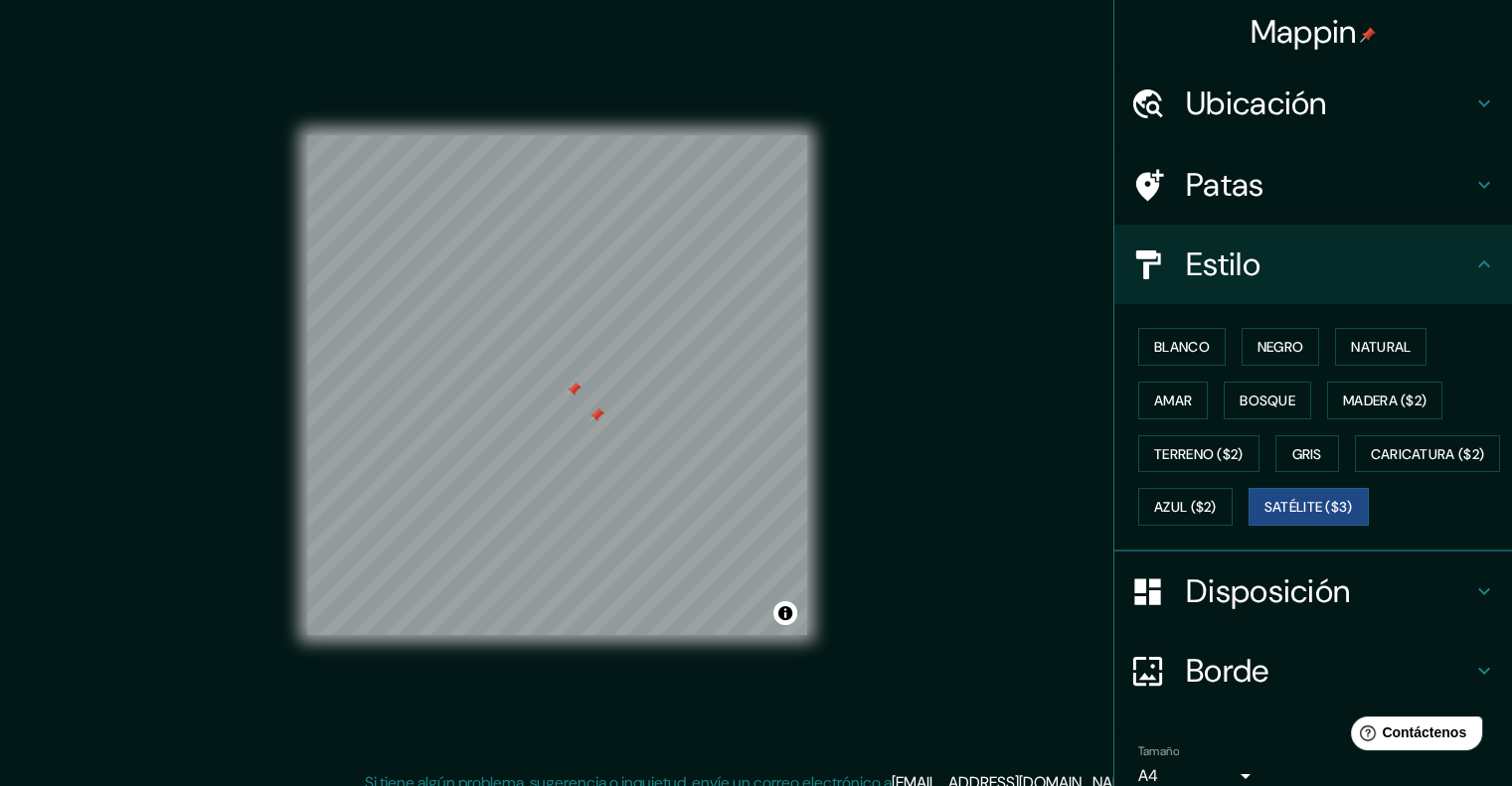
click at [597, 414] on div at bounding box center [597, 415] width 16 height 16
click at [1242, 340] on button "Negro" at bounding box center [1281, 347] width 79 height 38
click at [1168, 346] on font "Blanco" at bounding box center [1182, 347] width 56 height 18
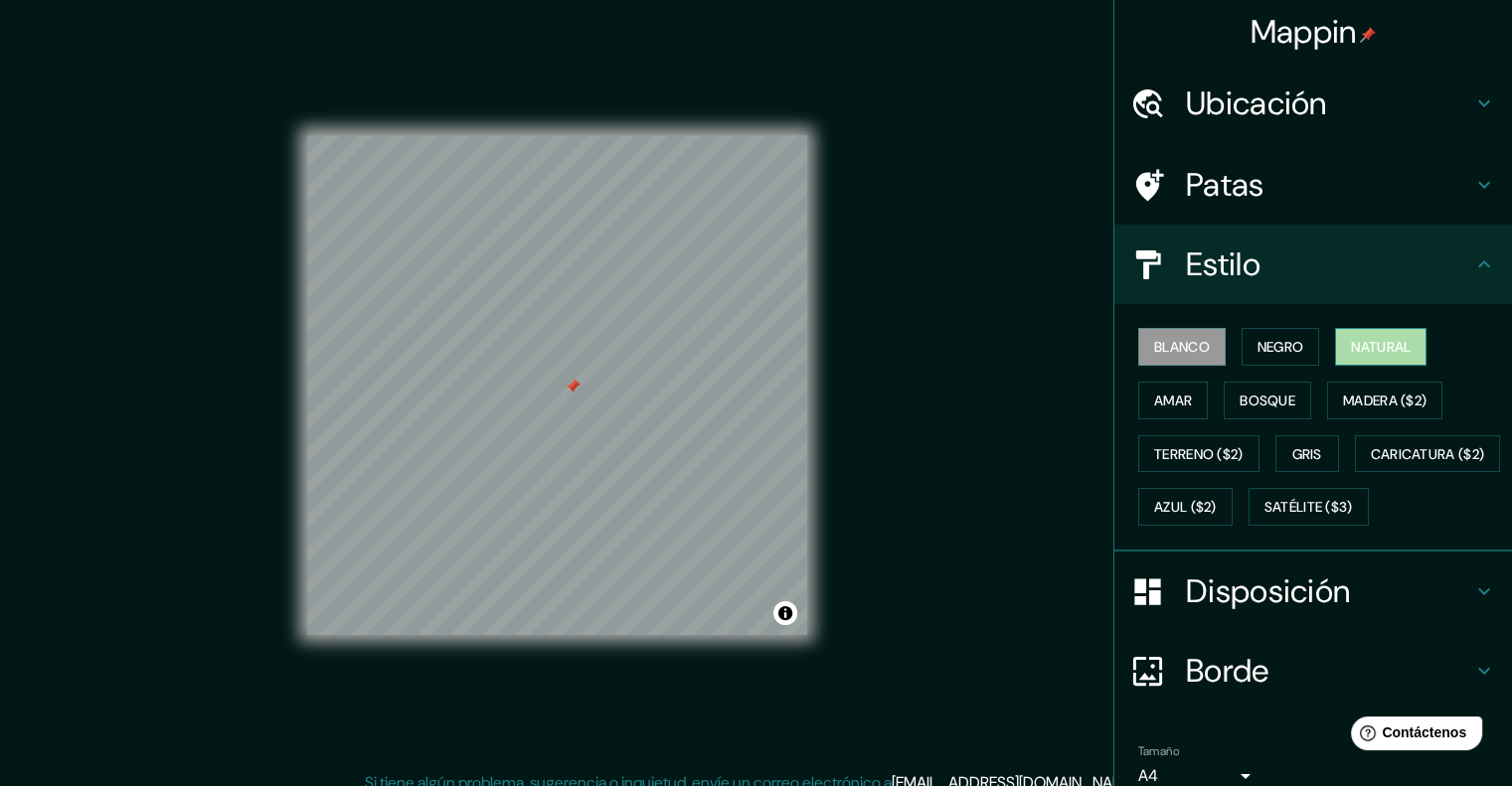
click at [1352, 349] on font "Natural" at bounding box center [1381, 347] width 60 height 18
click at [1303, 441] on font "Gris" at bounding box center [1308, 454] width 30 height 26
click at [1161, 340] on font "Blanco" at bounding box center [1182, 347] width 56 height 18
click at [1265, 517] on font "Satélite ($3)" at bounding box center [1309, 508] width 89 height 18
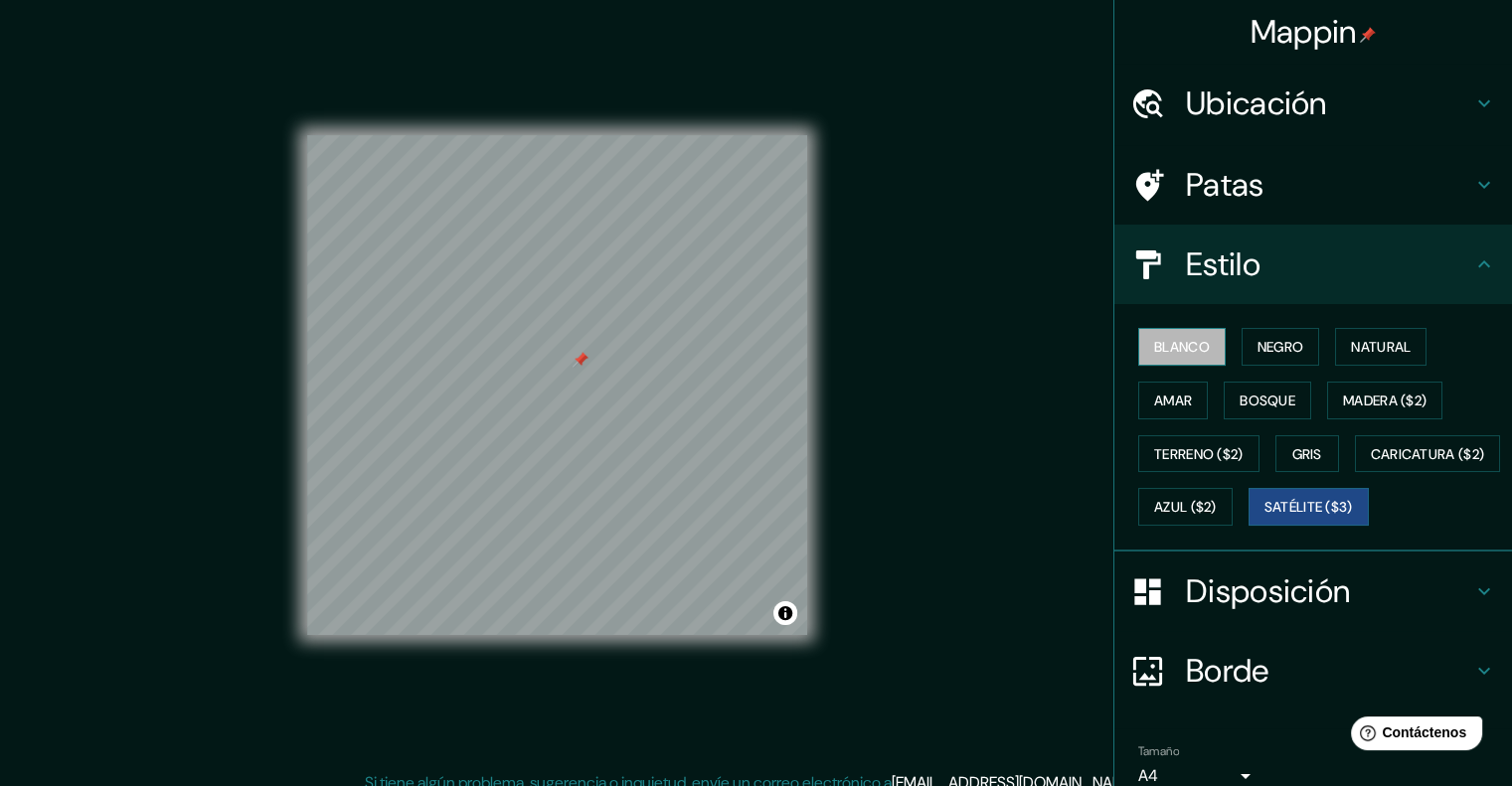
click at [1171, 340] on font "Blanco" at bounding box center [1182, 347] width 56 height 18
click at [1155, 388] on font "Amar" at bounding box center [1173, 400] width 38 height 26
click at [1169, 347] on font "Blanco" at bounding box center [1182, 347] width 56 height 18
click at [1267, 340] on font "Negro" at bounding box center [1281, 347] width 47 height 18
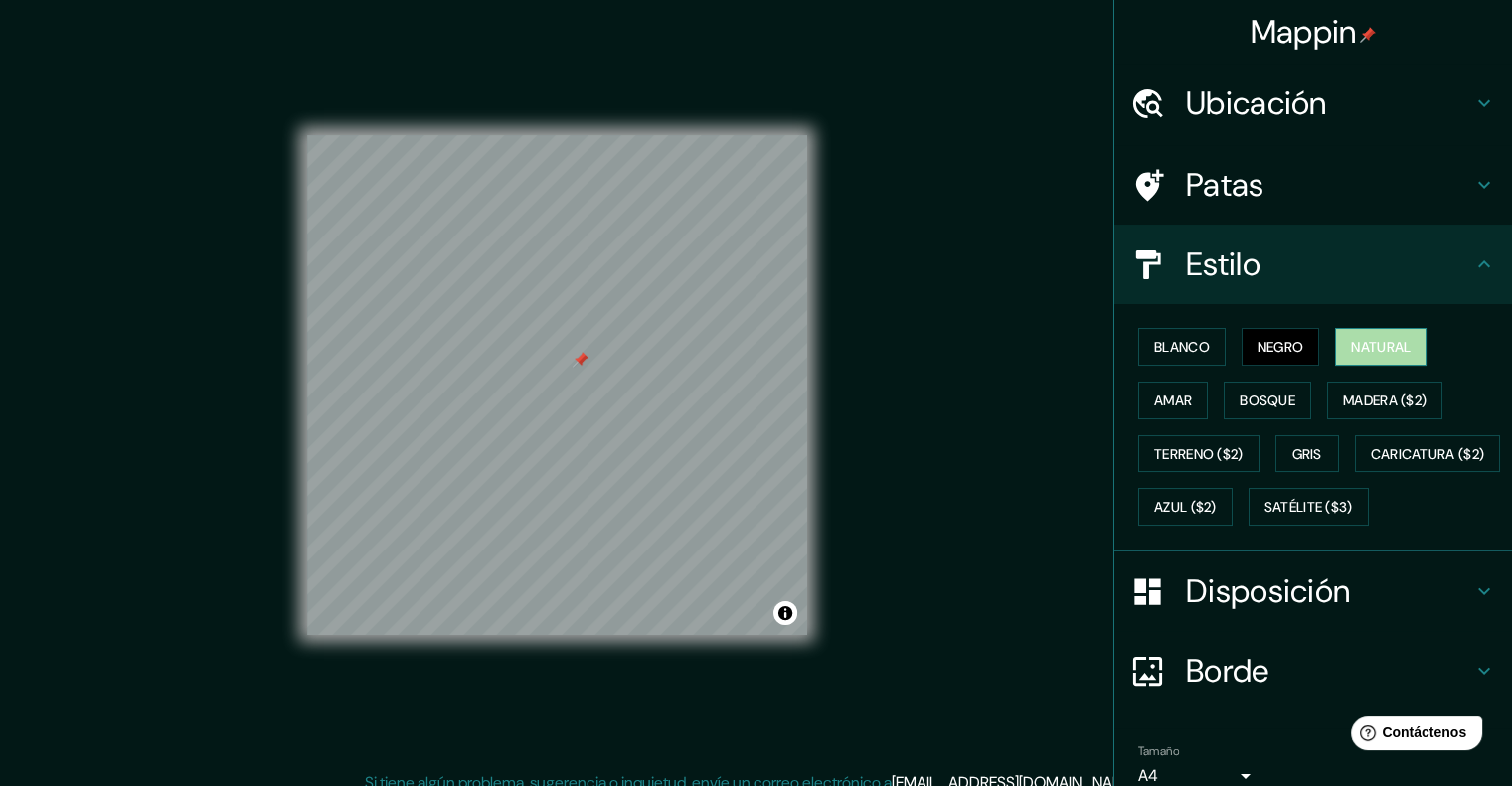
click at [1365, 335] on font "Natural" at bounding box center [1381, 347] width 60 height 26
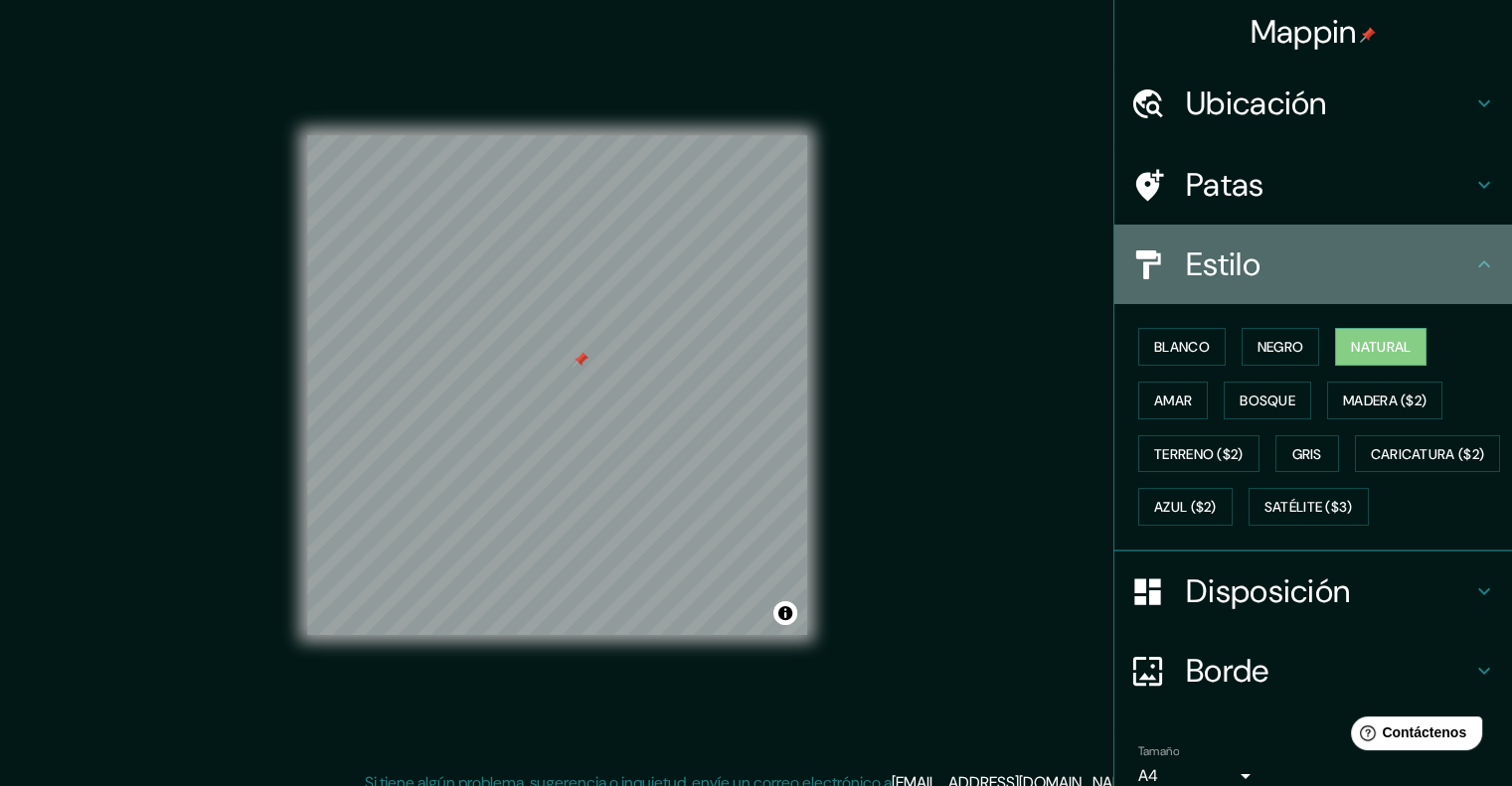
click at [1281, 274] on h4 "Estilo" at bounding box center [1329, 264] width 286 height 40
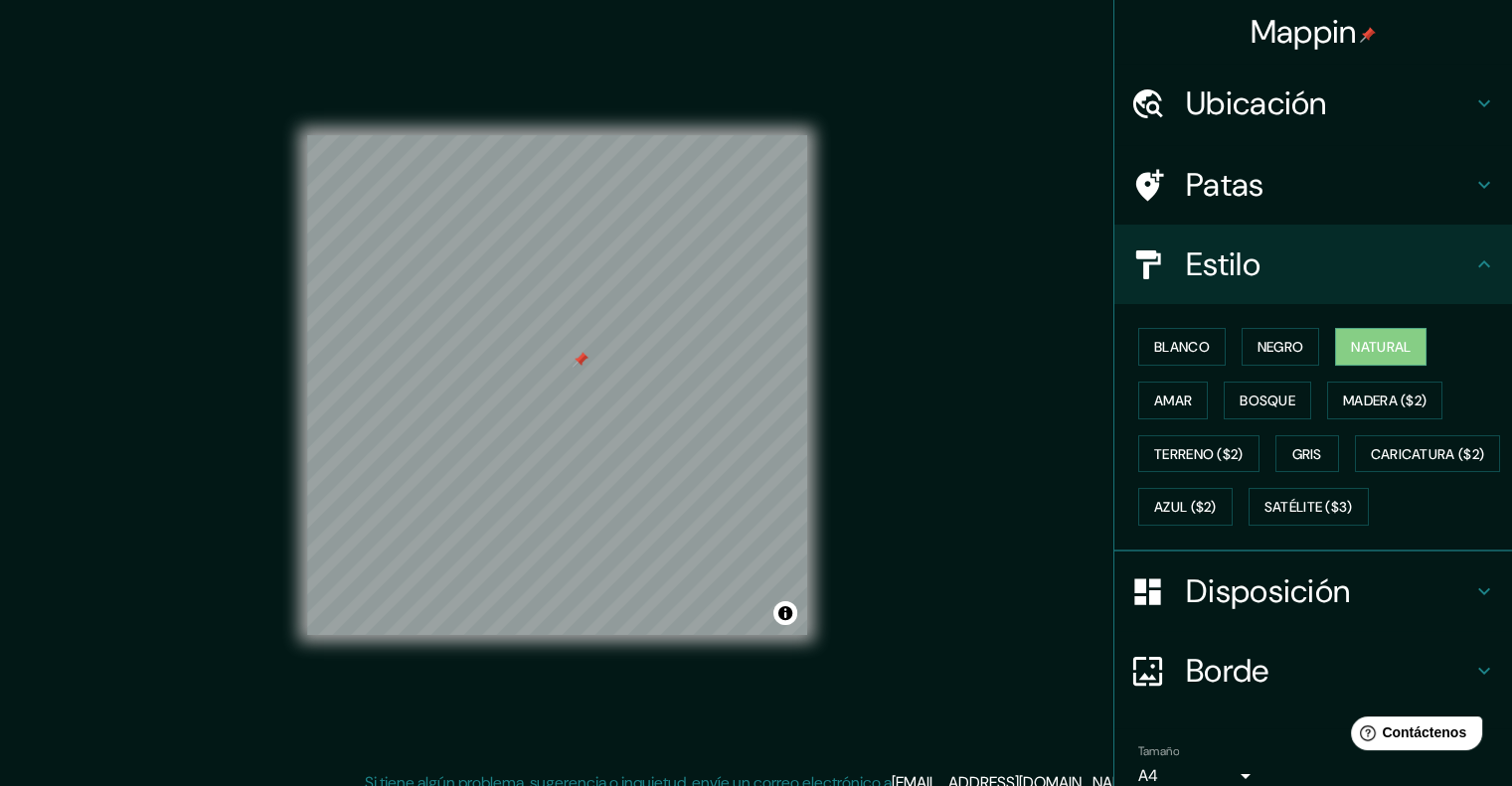
click at [1252, 182] on h4 "Patas" at bounding box center [1329, 185] width 286 height 40
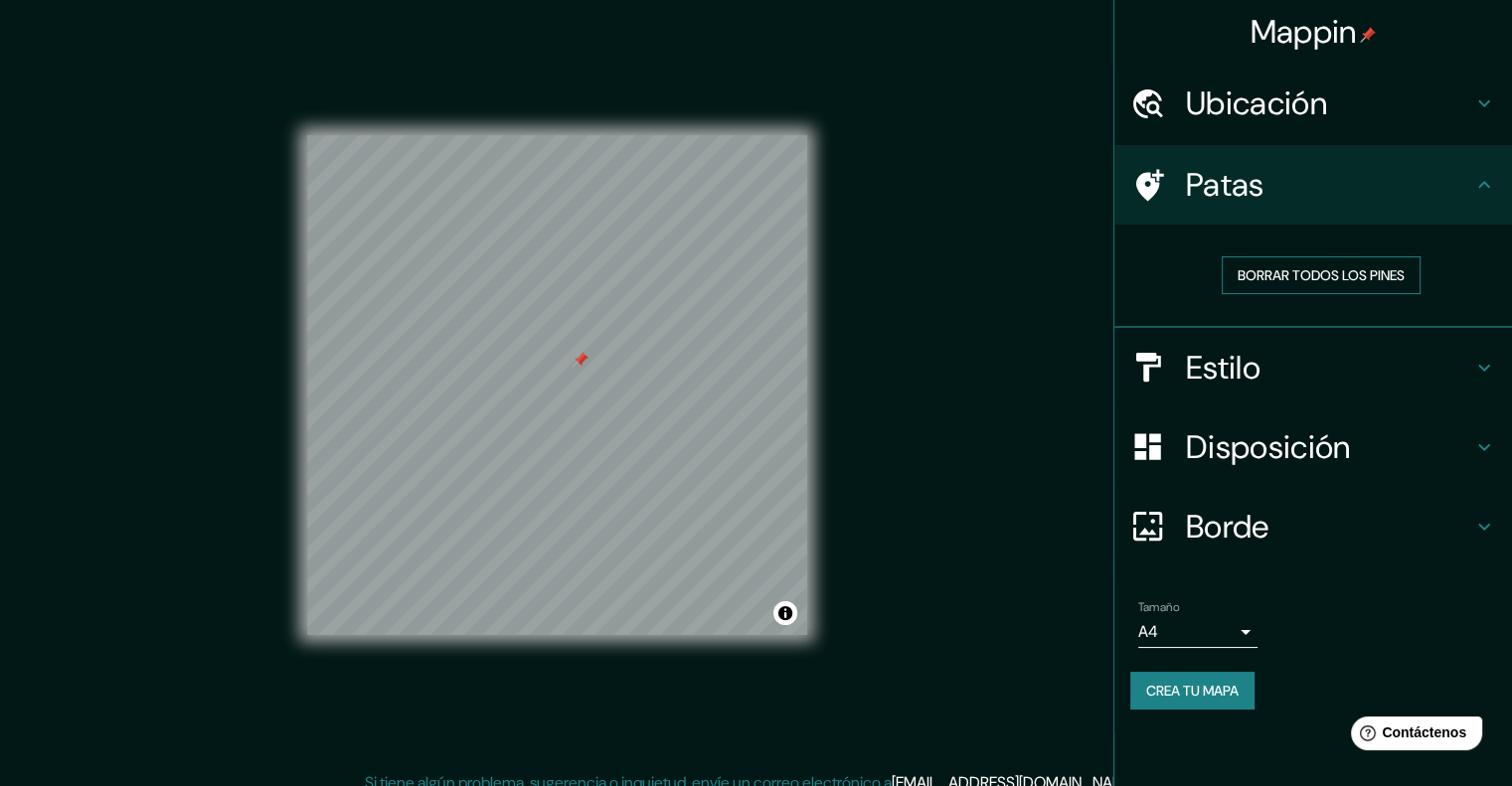
click at [1269, 275] on font "Borrar todos los pines" at bounding box center [1322, 275] width 167 height 18
click at [1311, 124] on font "Ubicación" at bounding box center [1257, 104] width 142 height 42
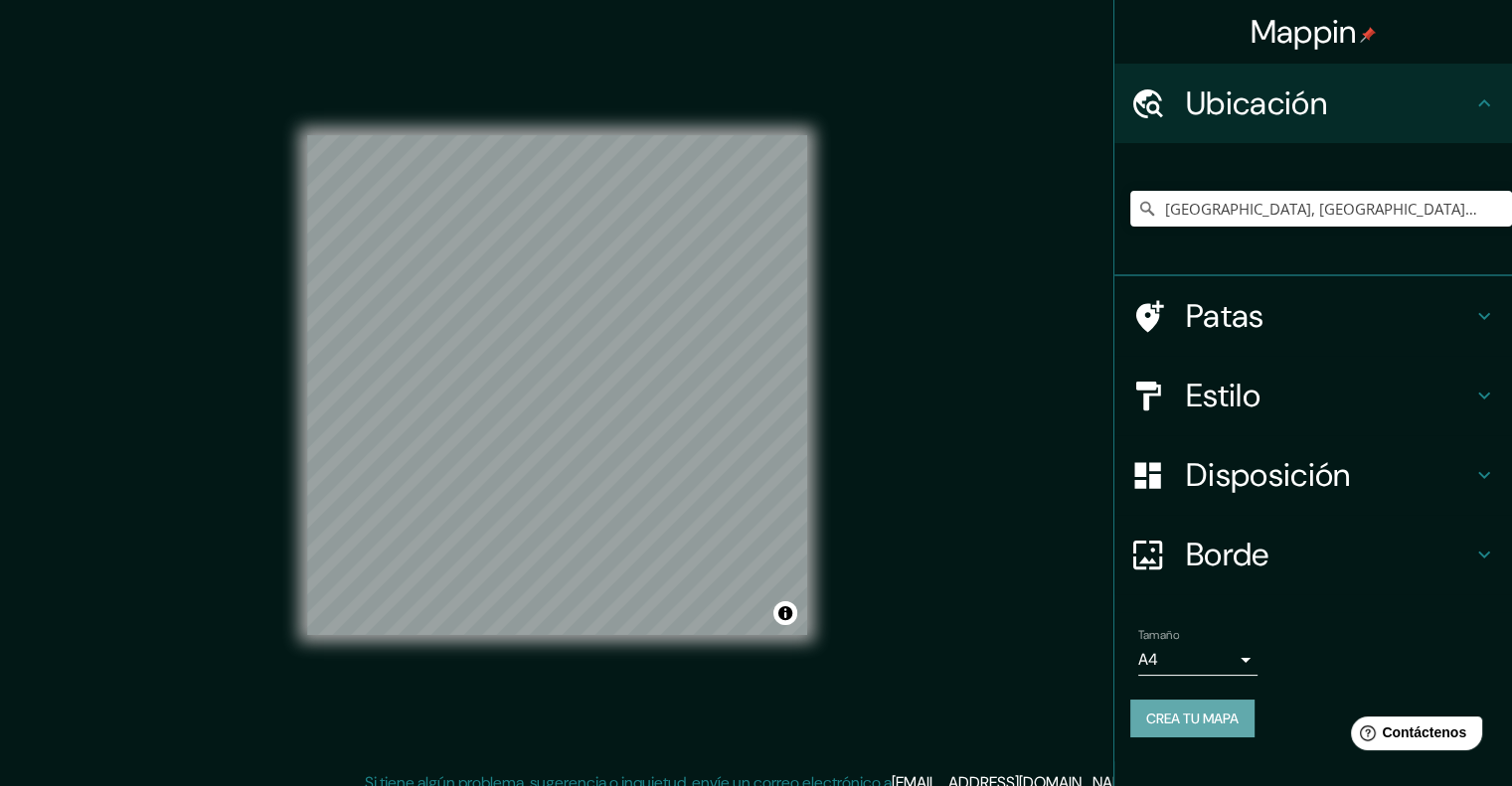
click at [1205, 722] on font "Crea tu mapa" at bounding box center [1192, 718] width 93 height 18
click at [1201, 720] on div "Crea tu mapa" at bounding box center [1313, 718] width 366 height 38
click at [1192, 718] on font "Crea tu mapa" at bounding box center [1192, 718] width 93 height 18
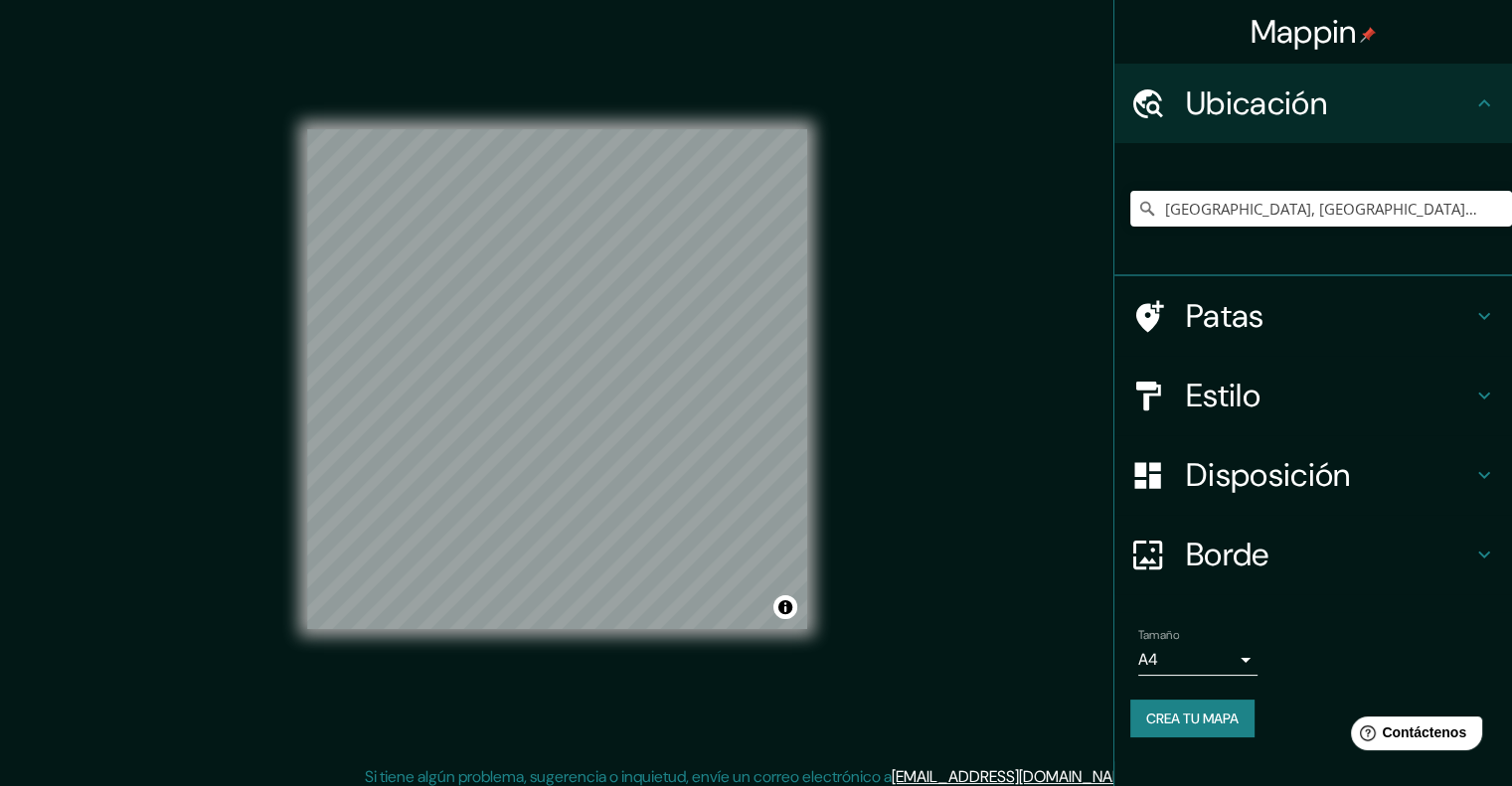
scroll to position [16, 0]
